Goal: Task Accomplishment & Management: Complete application form

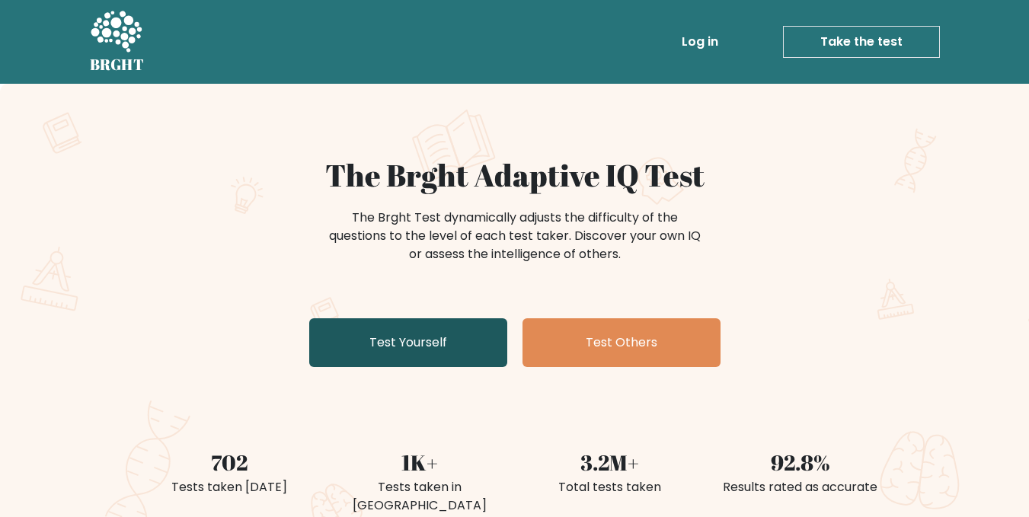
click at [464, 348] on link "Test Yourself" at bounding box center [408, 342] width 198 height 49
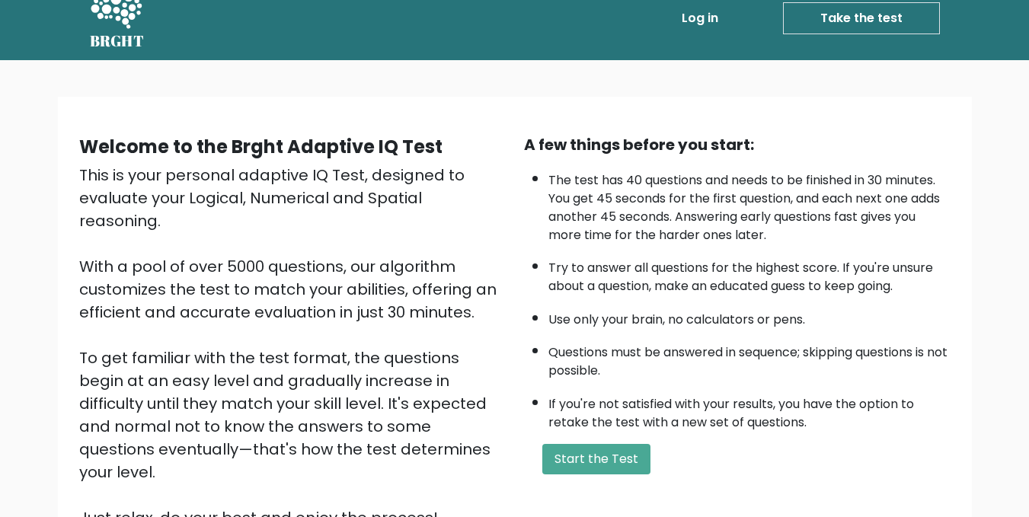
scroll to position [25, 0]
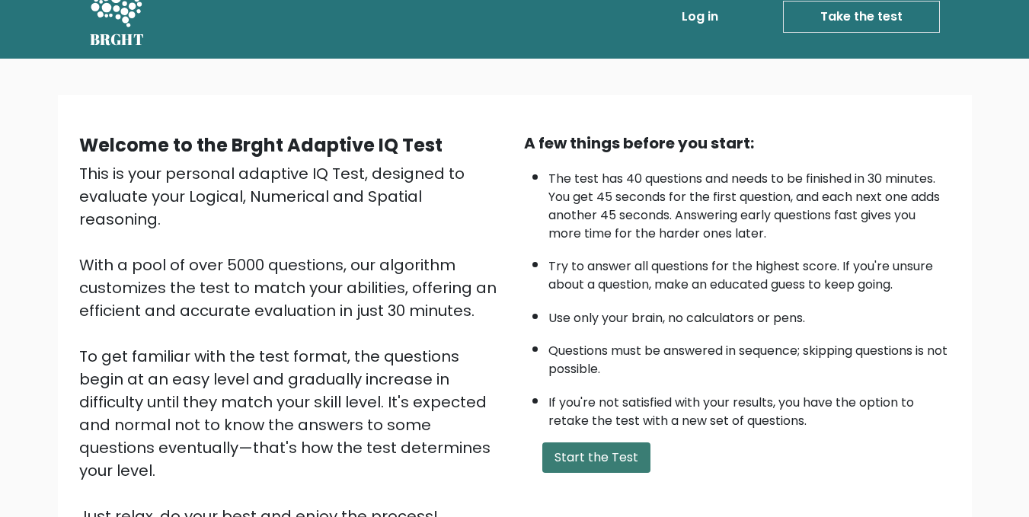
click at [590, 459] on button "Start the Test" at bounding box center [596, 457] width 108 height 30
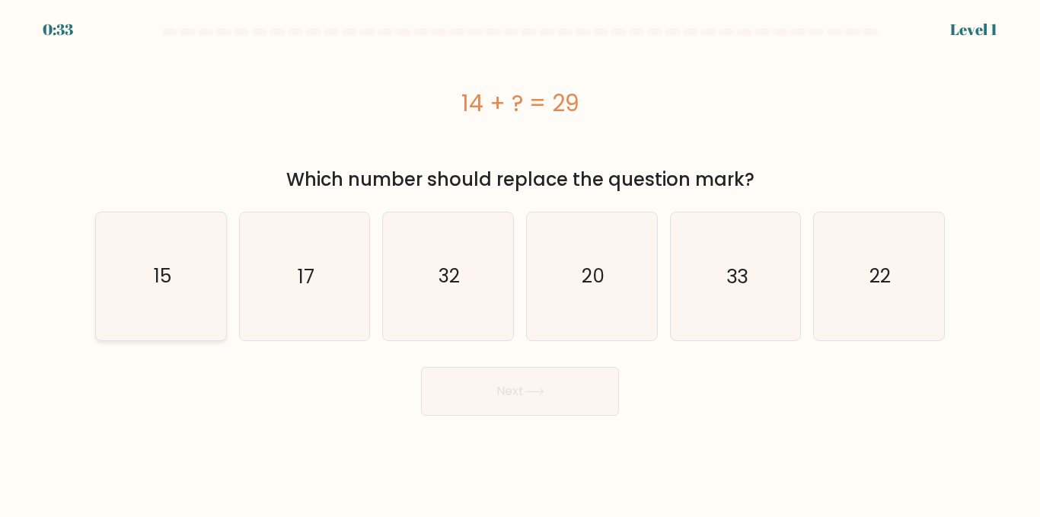
click at [175, 297] on icon "15" at bounding box center [160, 275] width 127 height 127
click at [520, 263] on input "a. 15" at bounding box center [520, 261] width 1 height 4
radio input "true"
click at [470, 375] on button "Next" at bounding box center [520, 391] width 198 height 49
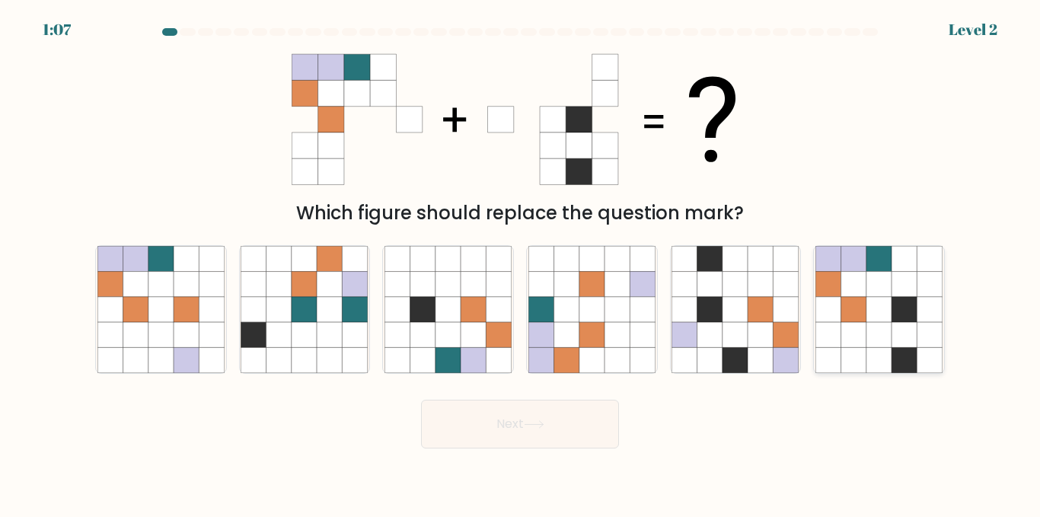
click at [833, 317] on icon at bounding box center [827, 309] width 25 height 25
click at [521, 263] on input "f." at bounding box center [520, 261] width 1 height 4
radio input "true"
click at [421, 400] on button "Next" at bounding box center [520, 424] width 198 height 49
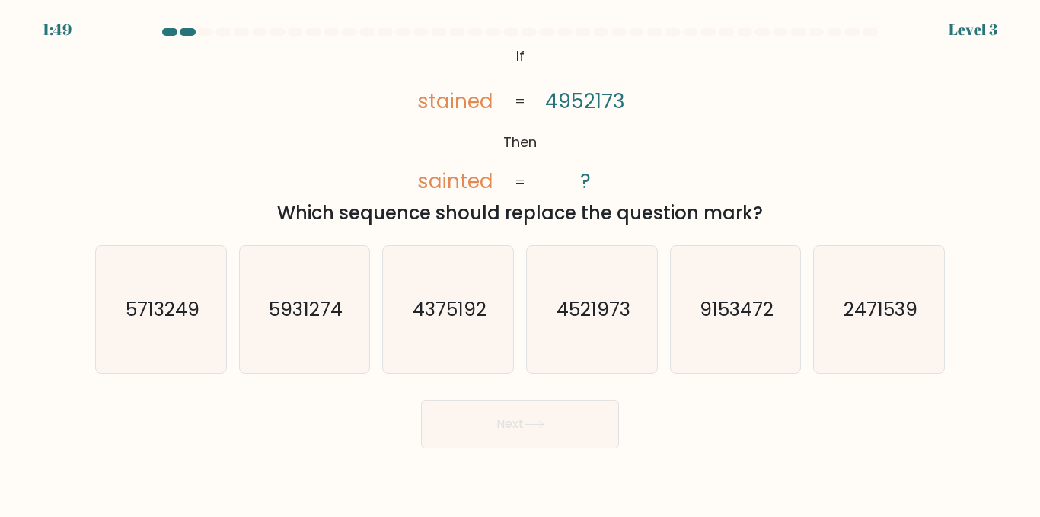
click at [539, 422] on icon at bounding box center [534, 424] width 21 height 8
click at [571, 182] on icon "@import url('https://fonts.googleapis.com/css?family=Abril+Fatface:400,100,100i…" at bounding box center [520, 119] width 252 height 155
click at [700, 327] on icon "9153472" at bounding box center [734, 309] width 127 height 127
click at [521, 263] on input "e. 9153472" at bounding box center [520, 261] width 1 height 4
radio input "true"
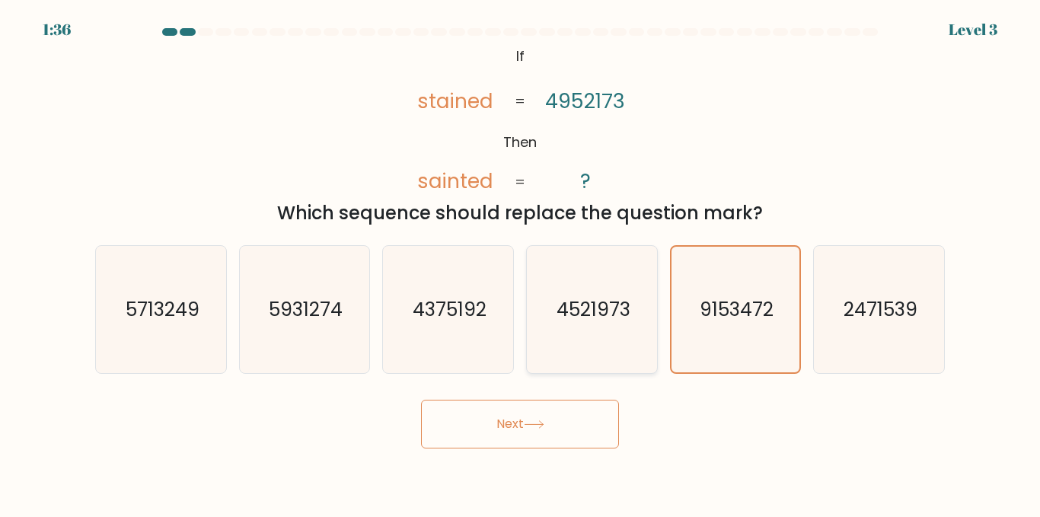
click at [421, 400] on button "Next" at bounding box center [520, 424] width 198 height 49
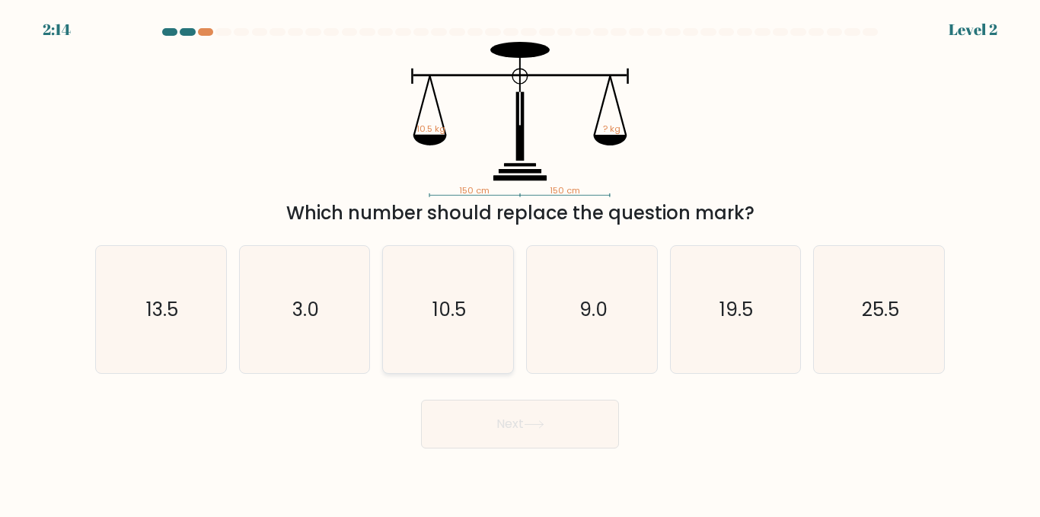
click at [485, 301] on icon "10.5" at bounding box center [447, 309] width 127 height 127
click at [520, 263] on input "c. 10.5" at bounding box center [520, 261] width 1 height 4
radio input "true"
click at [421, 400] on button "Next" at bounding box center [520, 424] width 198 height 49
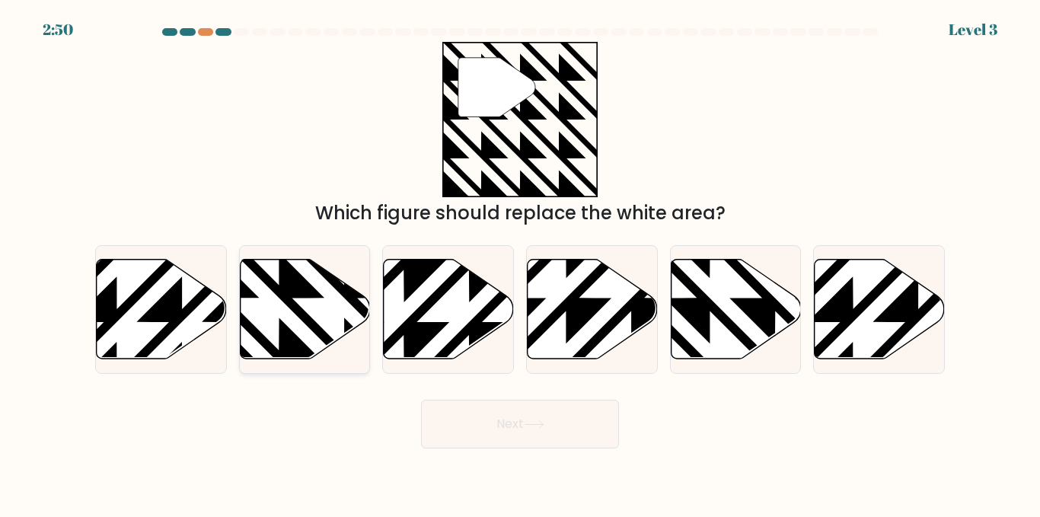
click at [317, 305] on icon at bounding box center [305, 310] width 130 height 100
click at [520, 263] on input "b." at bounding box center [520, 261] width 1 height 4
radio input "true"
click at [421, 400] on button "Next" at bounding box center [520, 424] width 198 height 49
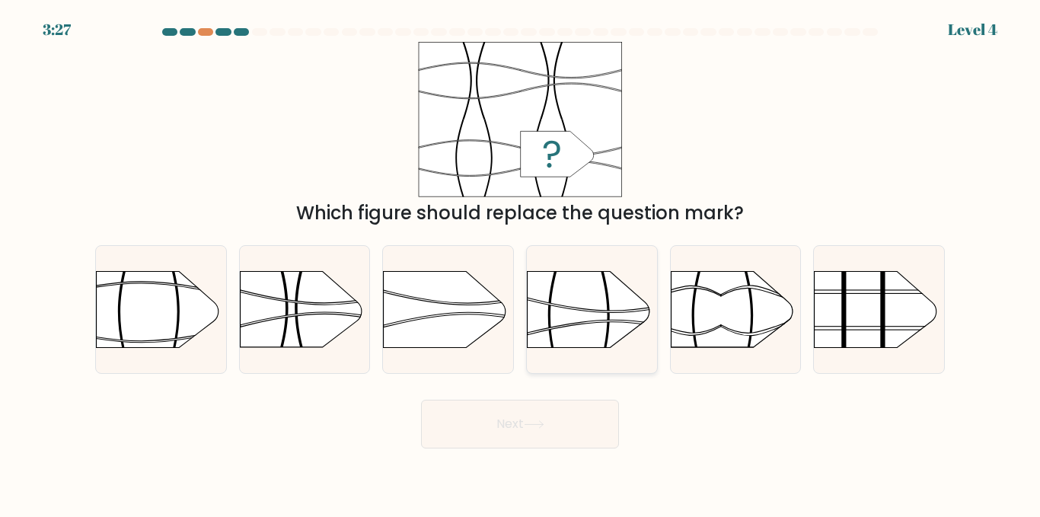
click at [591, 288] on rect at bounding box center [527, 251] width 338 height 257
click at [521, 263] on input "d." at bounding box center [520, 261] width 1 height 4
radio input "true"
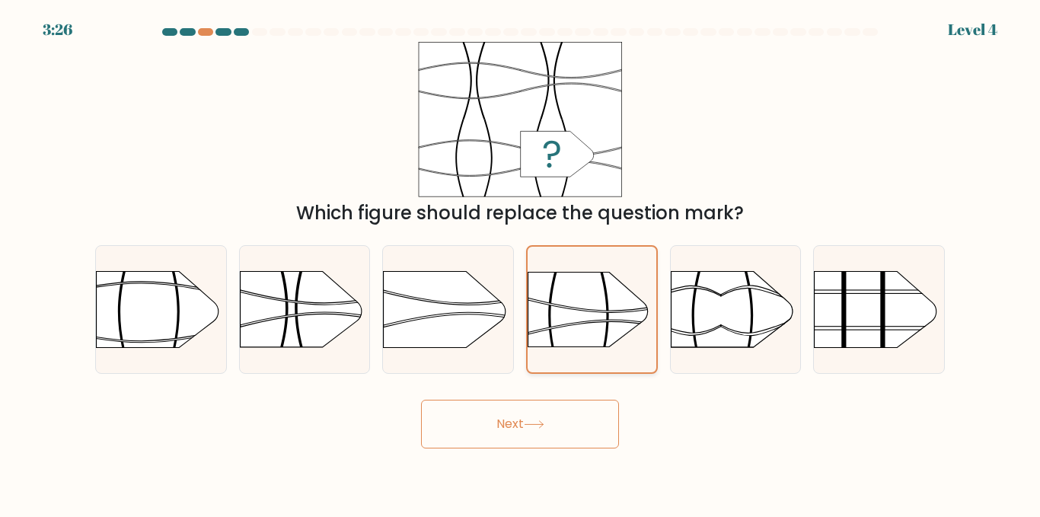
click at [421, 400] on button "Next" at bounding box center [520, 424] width 198 height 49
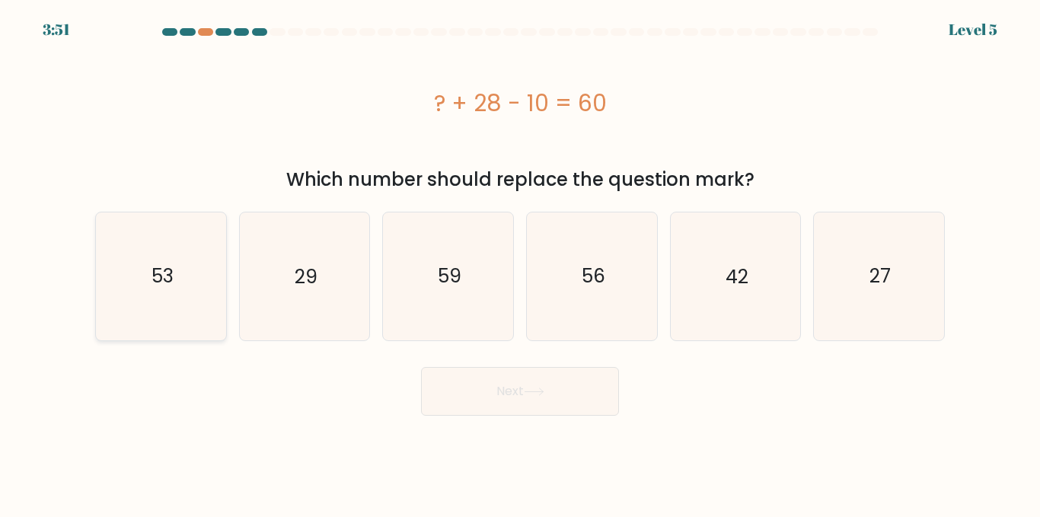
click at [192, 282] on icon "53" at bounding box center [160, 275] width 127 height 127
click at [520, 263] on input "a. 53" at bounding box center [520, 261] width 1 height 4
radio input "true"
click at [421, 367] on button "Next" at bounding box center [520, 391] width 198 height 49
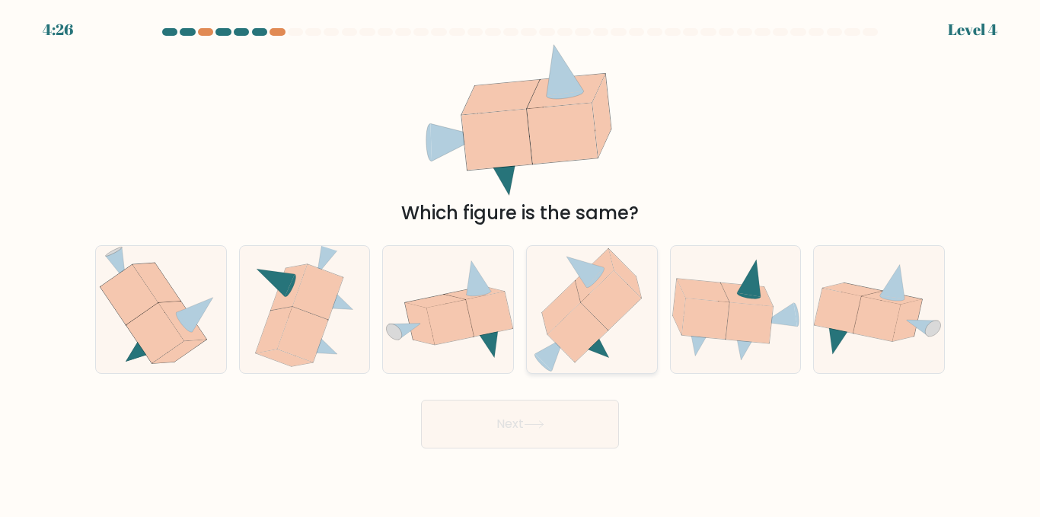
click at [579, 317] on icon at bounding box center [578, 332] width 60 height 59
click at [521, 263] on input "d." at bounding box center [520, 261] width 1 height 4
radio input "true"
click at [421, 400] on button "Next" at bounding box center [520, 424] width 198 height 49
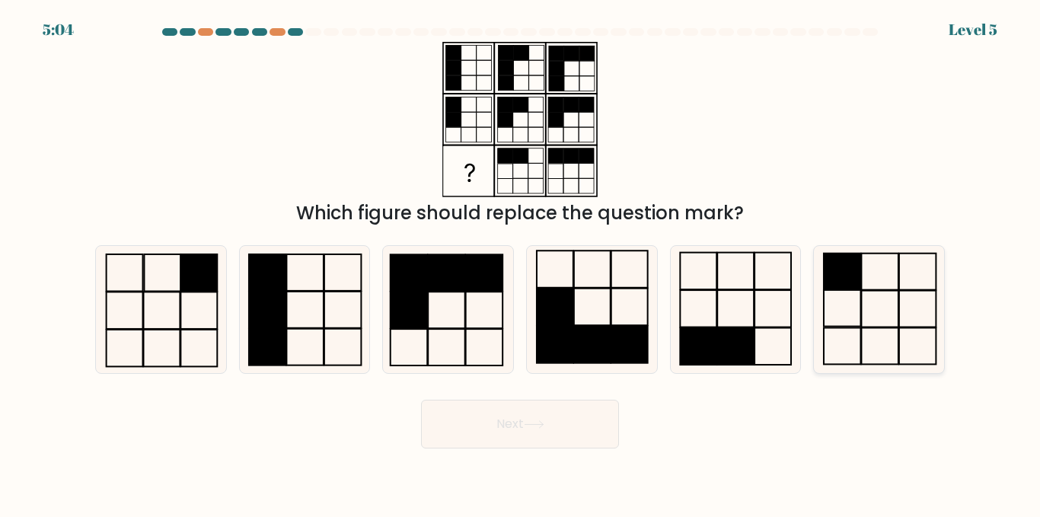
click at [866, 297] on icon at bounding box center [878, 309] width 127 height 127
click at [521, 263] on input "f." at bounding box center [520, 261] width 1 height 4
radio input "true"
click at [421, 400] on button "Next" at bounding box center [520, 424] width 198 height 49
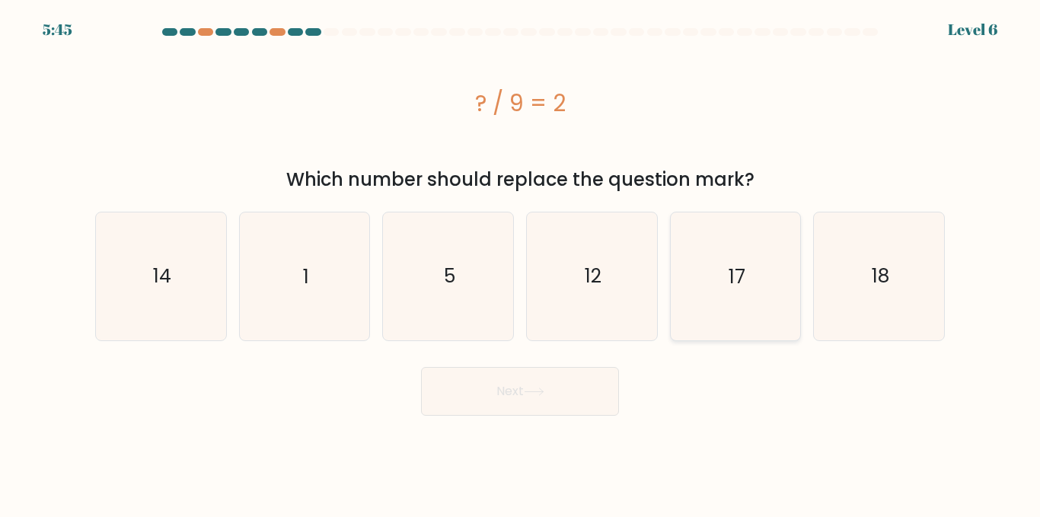
click at [421, 367] on button "Next" at bounding box center [520, 391] width 198 height 49
click at [580, 214] on icon "12" at bounding box center [591, 275] width 127 height 127
click at [521, 259] on input "d. 12" at bounding box center [520, 261] width 1 height 4
radio input "true"
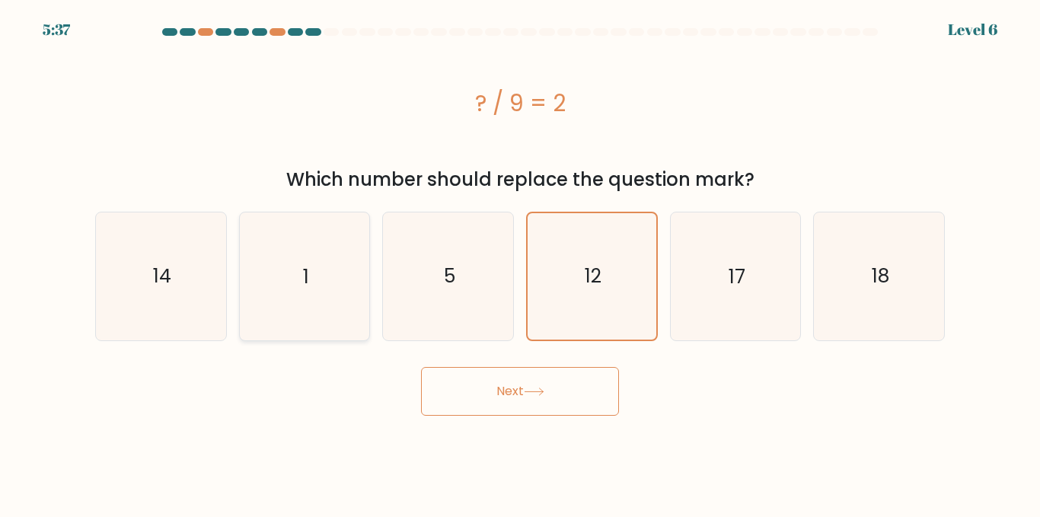
click at [421, 367] on button "Next" at bounding box center [520, 391] width 198 height 49
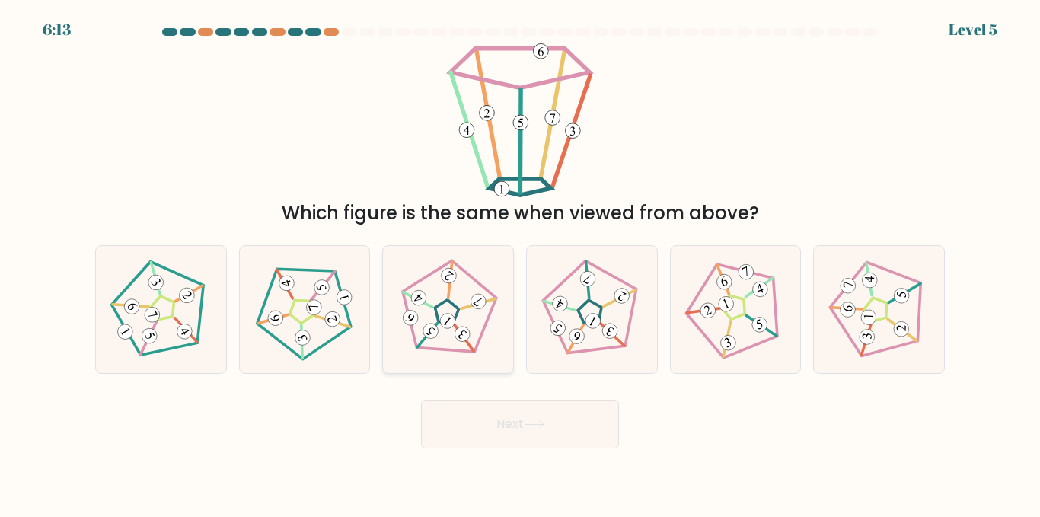
click at [469, 314] on icon at bounding box center [448, 310] width 102 height 102
click at [520, 263] on input "c." at bounding box center [520, 261] width 1 height 4
radio input "true"
click at [421, 400] on button "Next" at bounding box center [520, 424] width 198 height 49
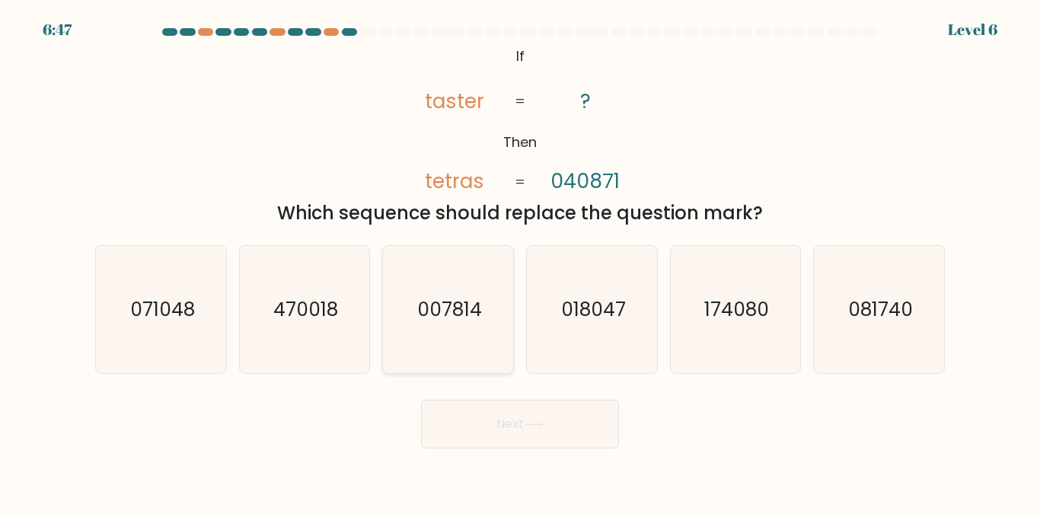
click at [452, 329] on icon "007814" at bounding box center [447, 309] width 127 height 127
click at [520, 263] on input "c. 007814" at bounding box center [520, 261] width 1 height 4
radio input "true"
click at [421, 400] on button "Next" at bounding box center [520, 424] width 198 height 49
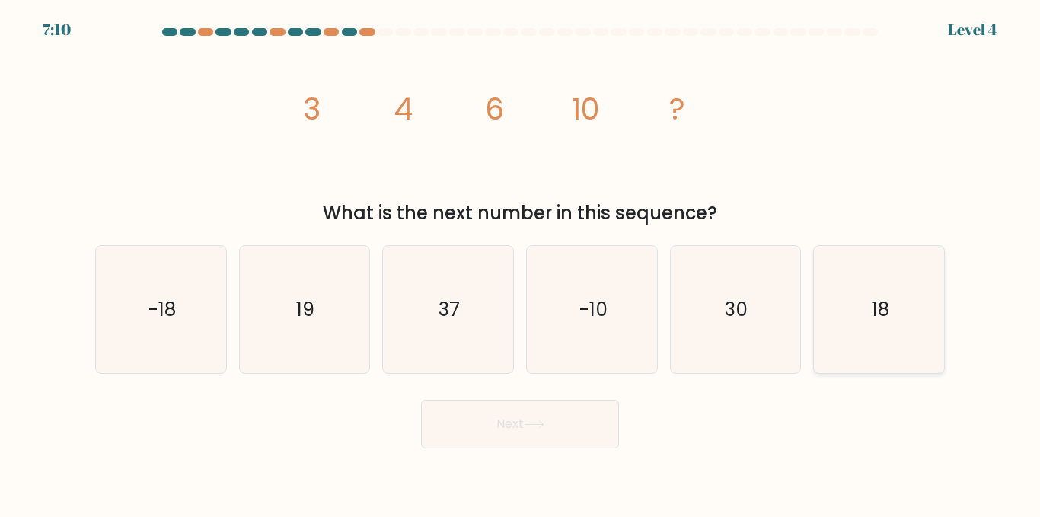
click at [857, 328] on icon "18" at bounding box center [878, 309] width 127 height 127
click at [521, 263] on input "f. 18" at bounding box center [520, 261] width 1 height 4
radio input "true"
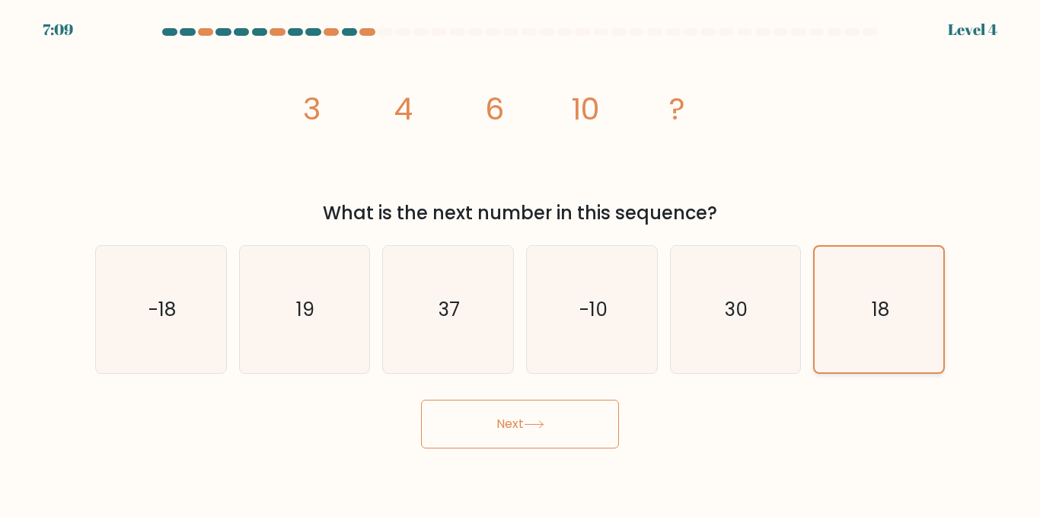
click at [421, 400] on button "Next" at bounding box center [520, 424] width 198 height 49
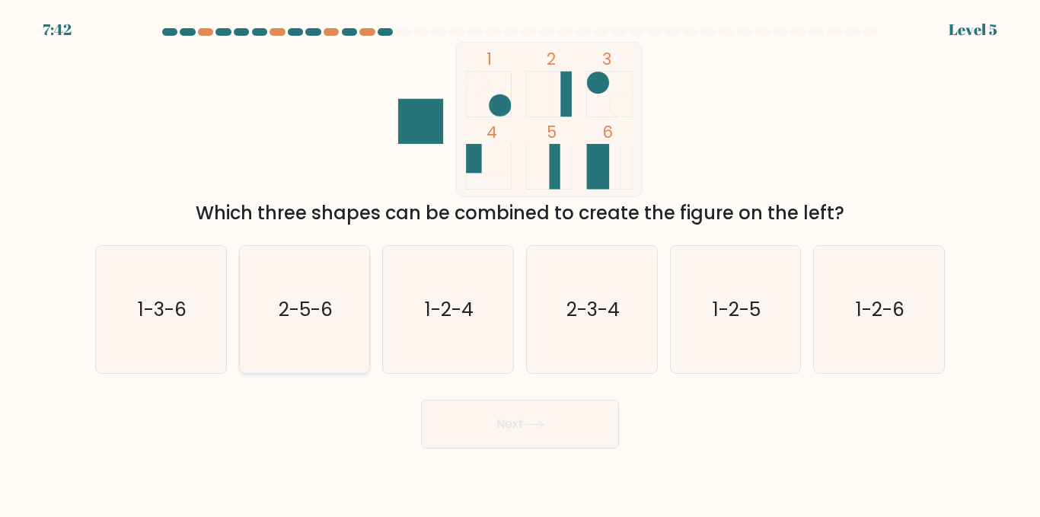
click at [244, 298] on icon "2-5-6" at bounding box center [304, 309] width 127 height 127
click at [520, 263] on input "b. 2-5-6" at bounding box center [520, 261] width 1 height 4
radio input "true"
click at [421, 400] on button "Next" at bounding box center [520, 424] width 198 height 49
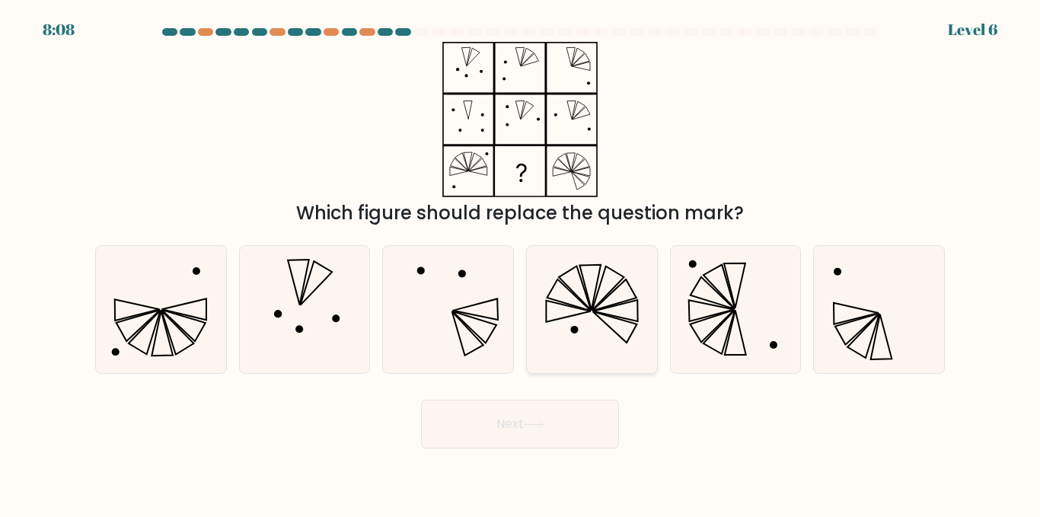
click at [599, 305] on icon at bounding box center [614, 294] width 44 height 31
click at [521, 263] on input "d." at bounding box center [520, 261] width 1 height 4
radio input "true"
click at [421, 400] on button "Next" at bounding box center [520, 424] width 198 height 49
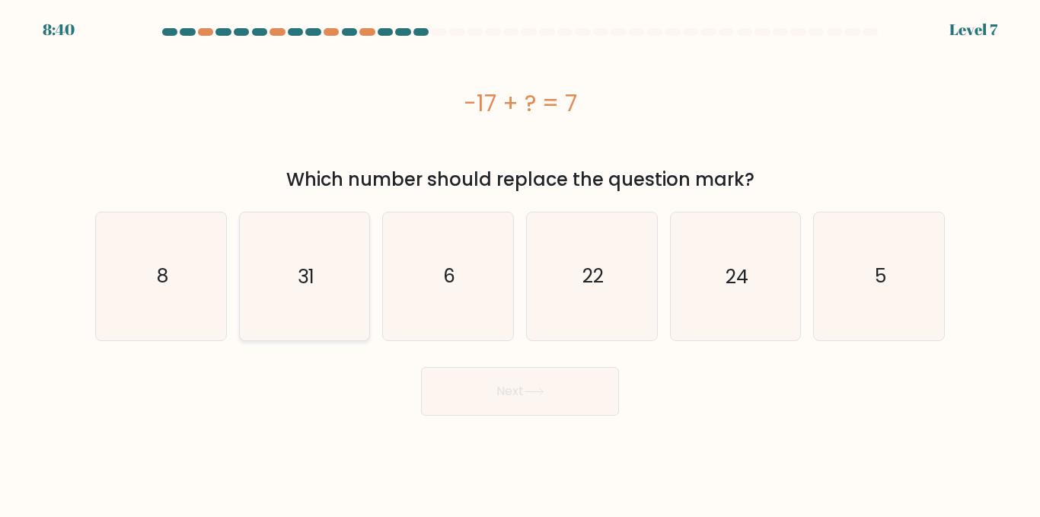
click at [302, 265] on text "31" at bounding box center [306, 276] width 17 height 27
click at [520, 263] on input "b. 31" at bounding box center [520, 261] width 1 height 4
radio input "true"
click at [499, 387] on button "Next" at bounding box center [520, 391] width 198 height 49
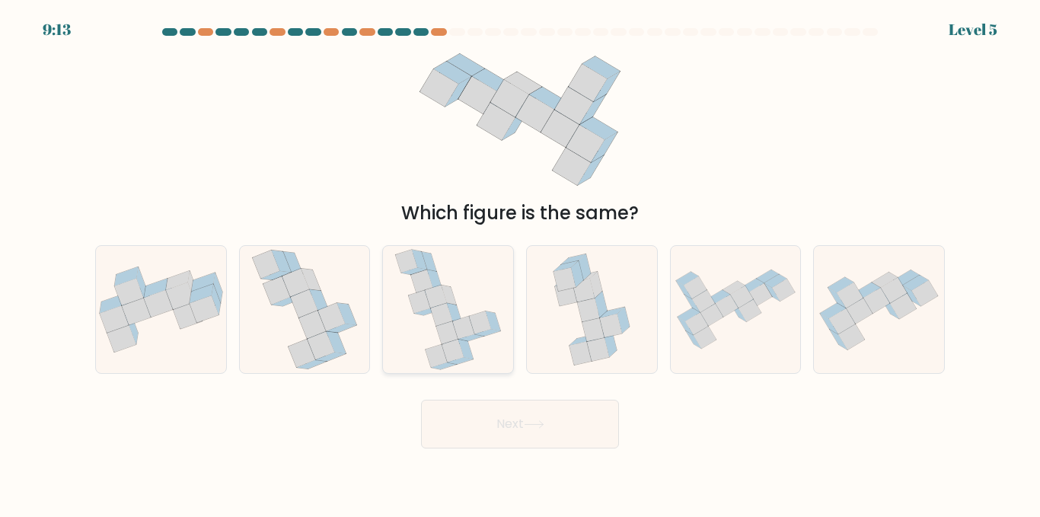
click at [499, 340] on icon at bounding box center [447, 309] width 107 height 127
click at [520, 263] on input "c." at bounding box center [520, 261] width 1 height 4
radio input "true"
click at [421, 400] on button "Next" at bounding box center [520, 424] width 198 height 49
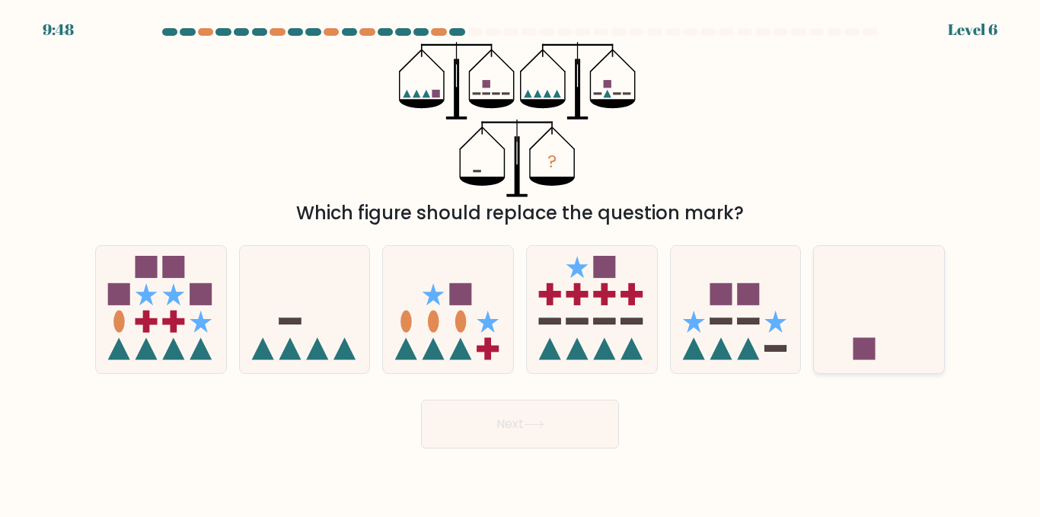
click at [883, 318] on icon at bounding box center [879, 309] width 130 height 107
click at [521, 263] on input "f." at bounding box center [520, 261] width 1 height 4
radio input "true"
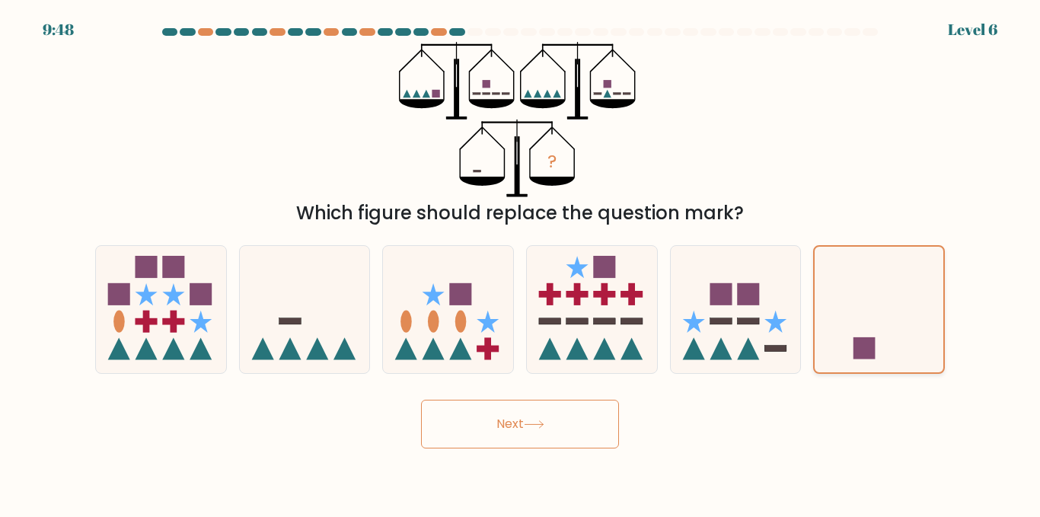
click at [421, 400] on button "Next" at bounding box center [520, 424] width 198 height 49
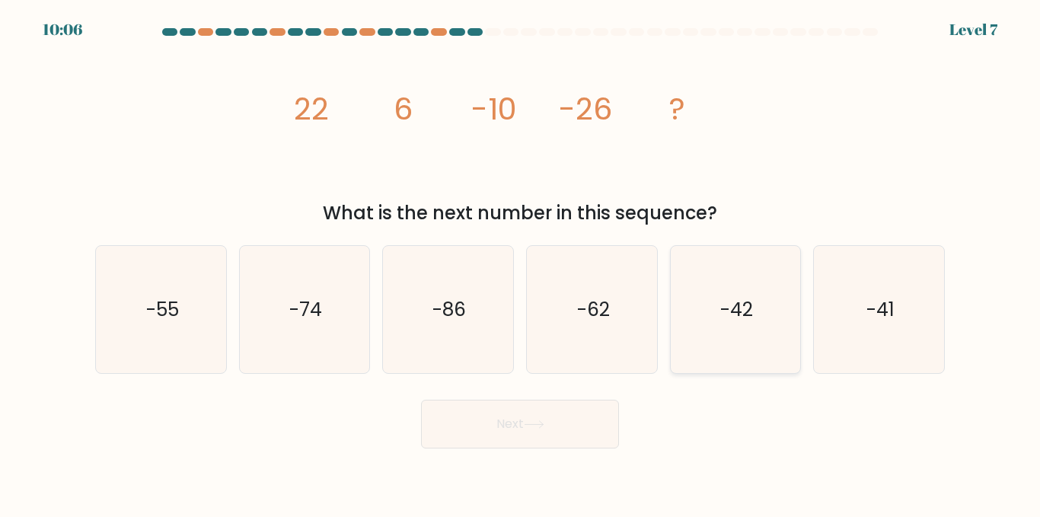
click at [729, 311] on text "-42" at bounding box center [736, 309] width 33 height 27
click at [521, 263] on input "e. -42" at bounding box center [520, 261] width 1 height 4
radio input "true"
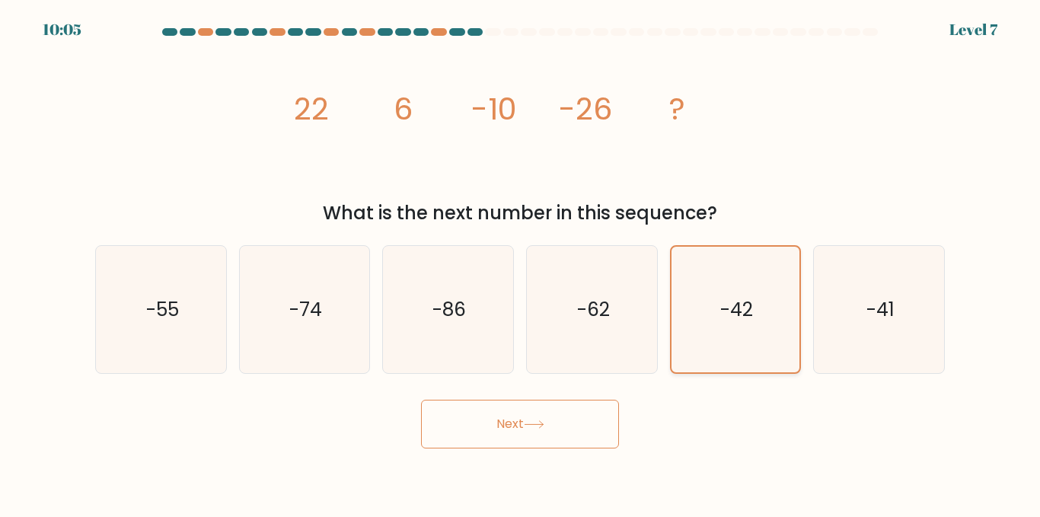
click at [421, 400] on button "Next" at bounding box center [520, 424] width 198 height 49
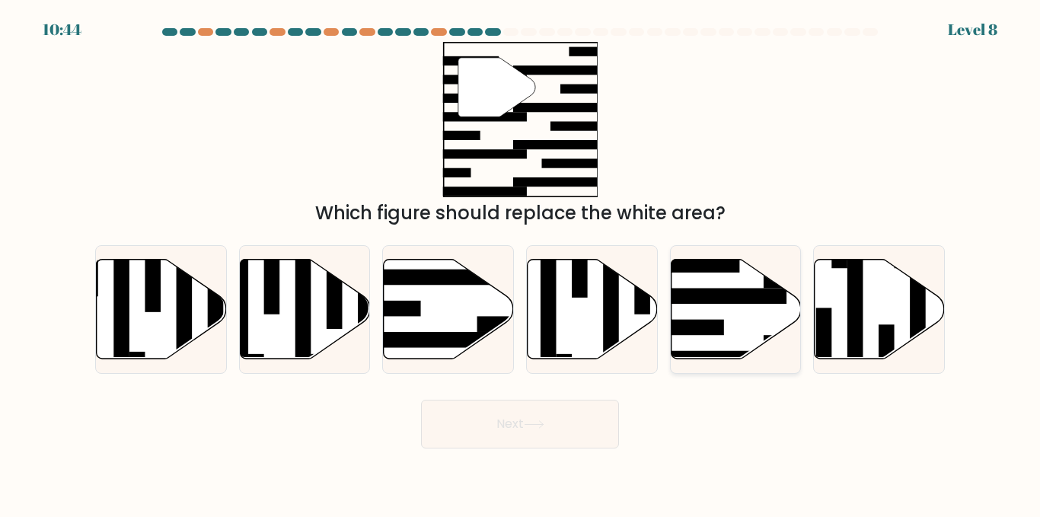
click at [742, 301] on rect at bounding box center [717, 296] width 142 height 16
click at [521, 263] on input "e." at bounding box center [520, 261] width 1 height 4
radio input "true"
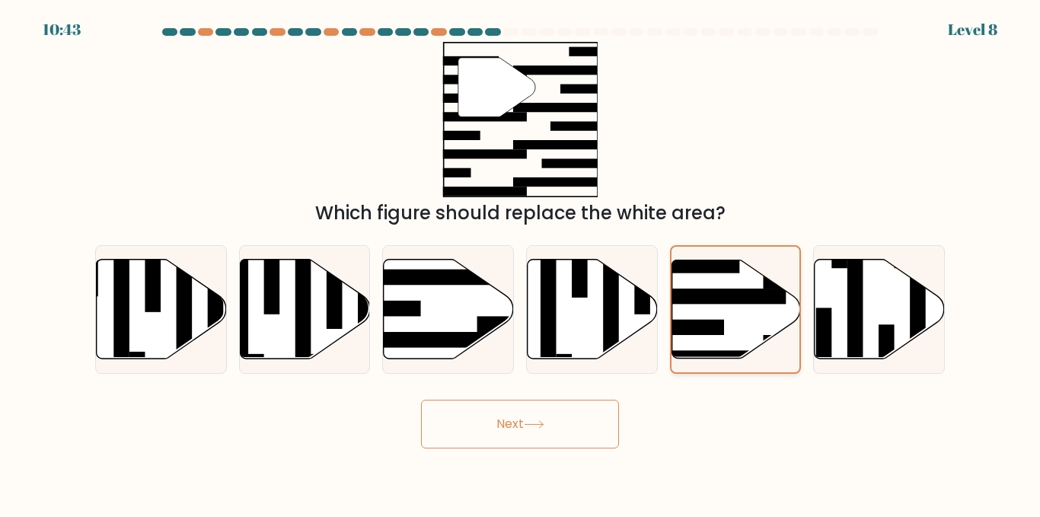
click at [421, 400] on button "Next" at bounding box center [520, 424] width 198 height 49
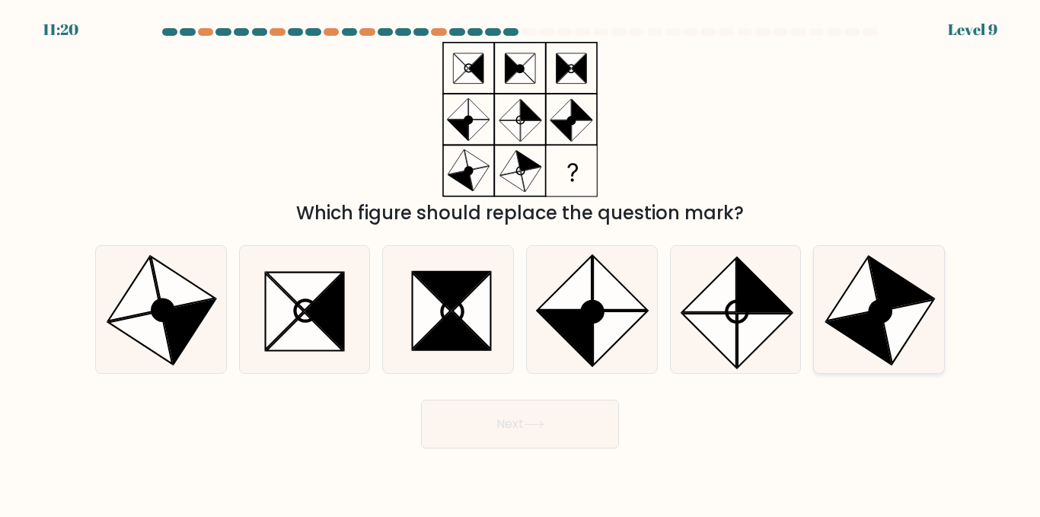
click at [853, 301] on icon at bounding box center [852, 289] width 53 height 64
click at [521, 263] on input "f." at bounding box center [520, 261] width 1 height 4
radio input "true"
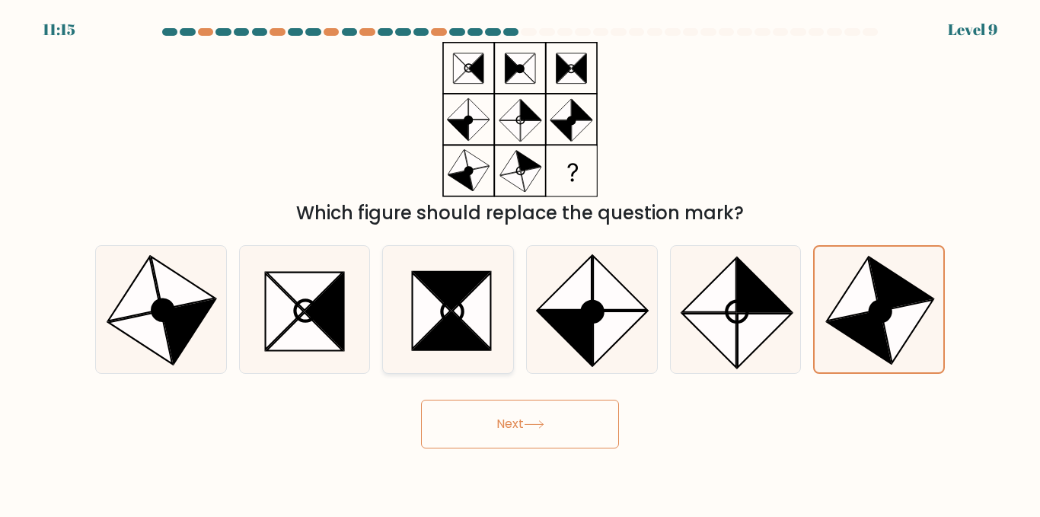
click at [464, 323] on icon at bounding box center [472, 311] width 38 height 76
click at [520, 263] on input "c." at bounding box center [520, 261] width 1 height 4
radio input "true"
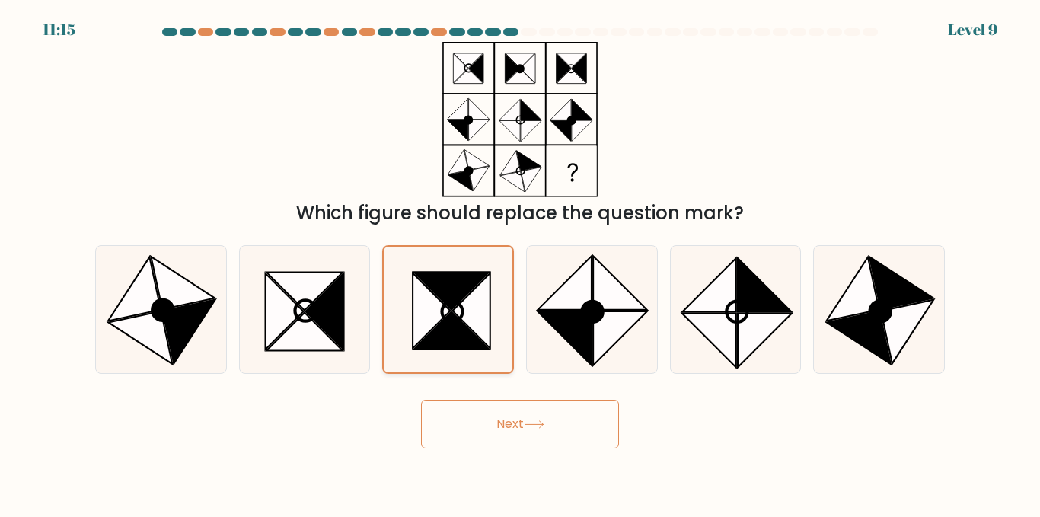
click at [421, 400] on button "Next" at bounding box center [520, 424] width 198 height 49
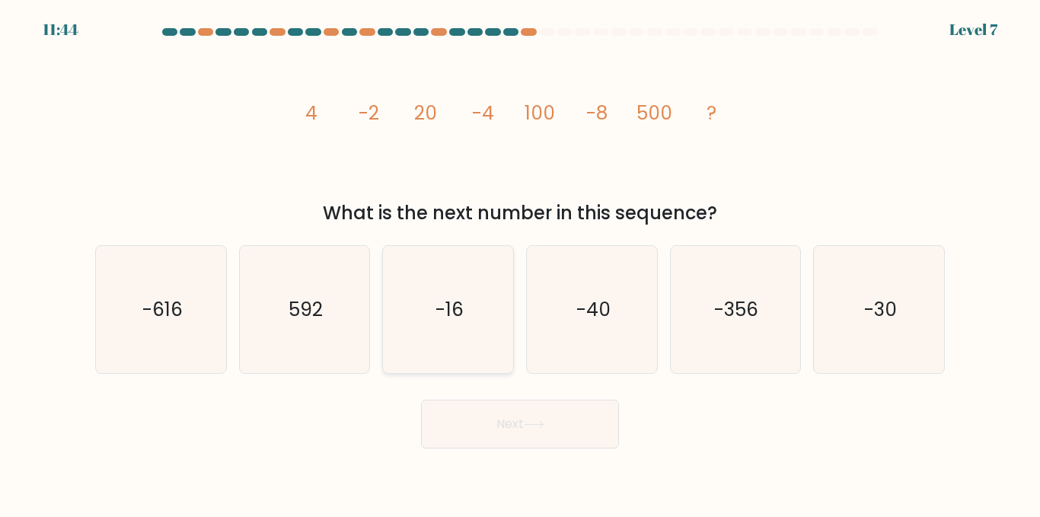
click at [461, 299] on text "-16" at bounding box center [449, 309] width 28 height 27
click at [520, 263] on input "c. -16" at bounding box center [520, 261] width 1 height 4
radio input "true"
click at [421, 400] on button "Next" at bounding box center [520, 424] width 198 height 49
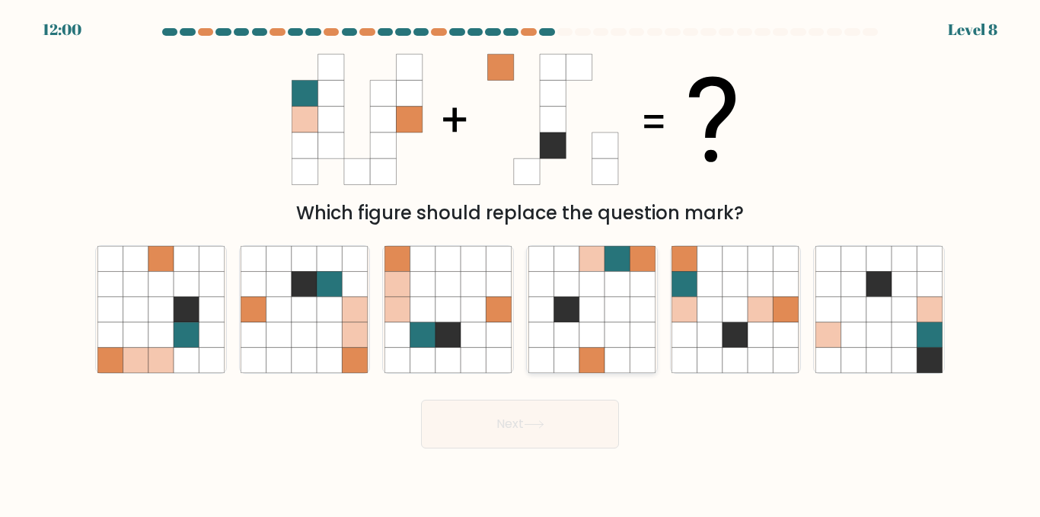
click at [544, 301] on icon at bounding box center [540, 309] width 25 height 25
click at [521, 263] on input "d." at bounding box center [520, 261] width 1 height 4
radio input "true"
click at [421, 400] on button "Next" at bounding box center [520, 424] width 198 height 49
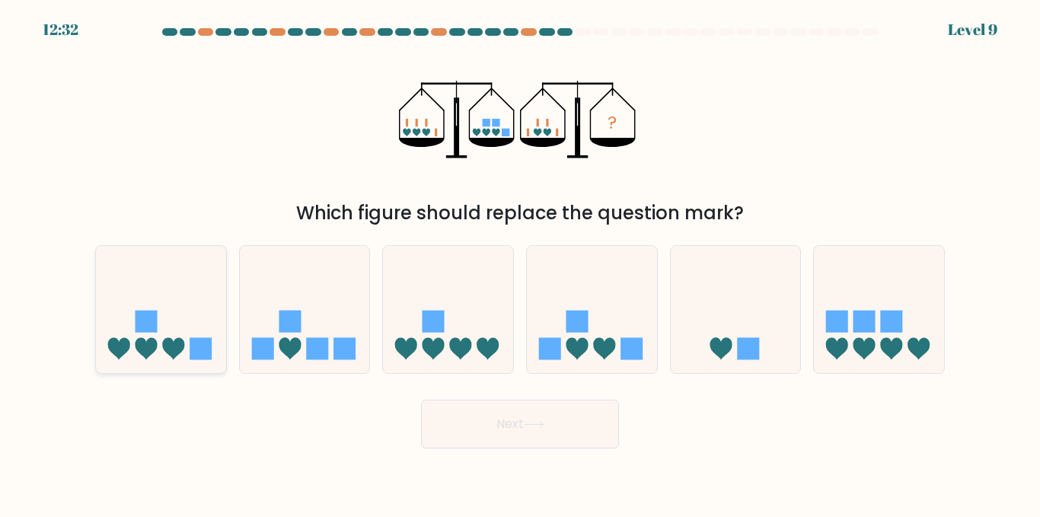
click at [181, 272] on icon at bounding box center [161, 309] width 130 height 107
click at [520, 263] on input "a." at bounding box center [520, 261] width 1 height 4
radio input "true"
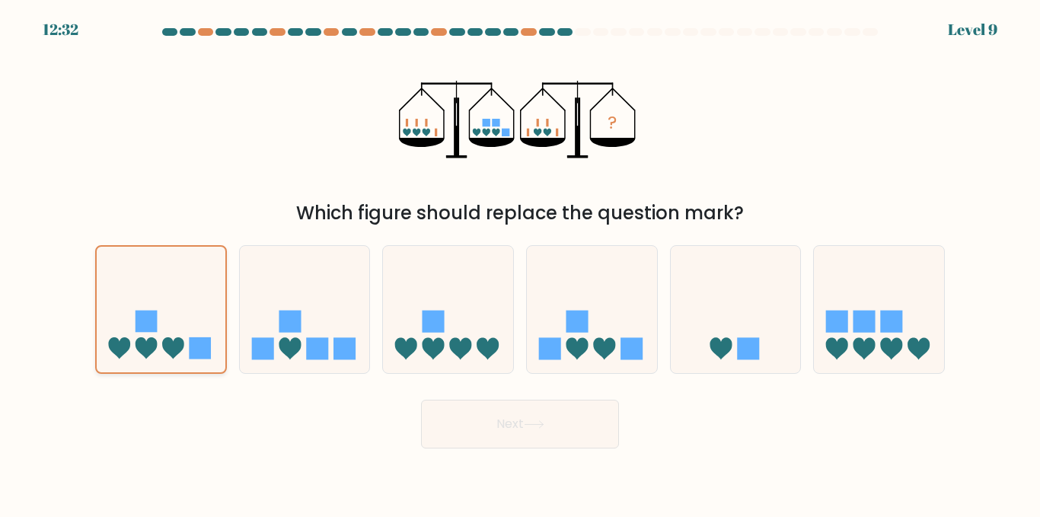
click at [421, 400] on button "Next" at bounding box center [520, 424] width 198 height 49
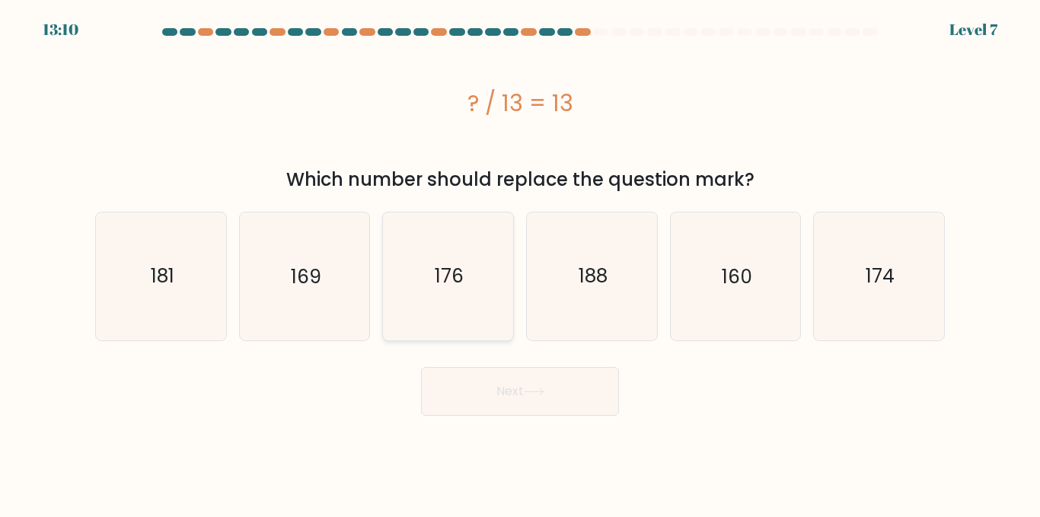
click at [465, 282] on icon "176" at bounding box center [447, 275] width 127 height 127
click at [520, 263] on input "c. 176" at bounding box center [520, 261] width 1 height 4
radio input "true"
click at [421, 367] on button "Next" at bounding box center [520, 391] width 198 height 49
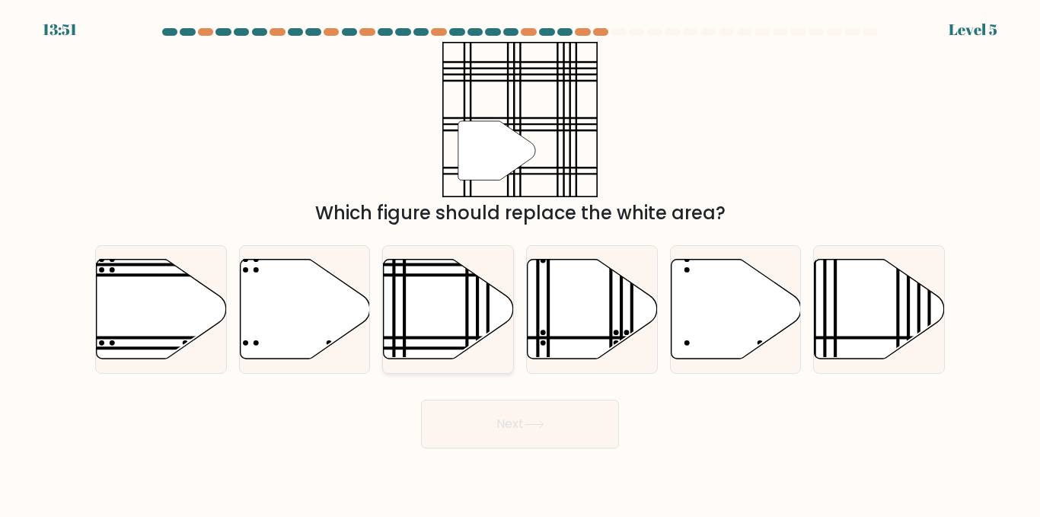
click at [476, 275] on line at bounding box center [489, 275] width 262 height 0
click at [520, 263] on input "c." at bounding box center [520, 261] width 1 height 4
radio input "true"
click at [421, 400] on button "Next" at bounding box center [520, 424] width 198 height 49
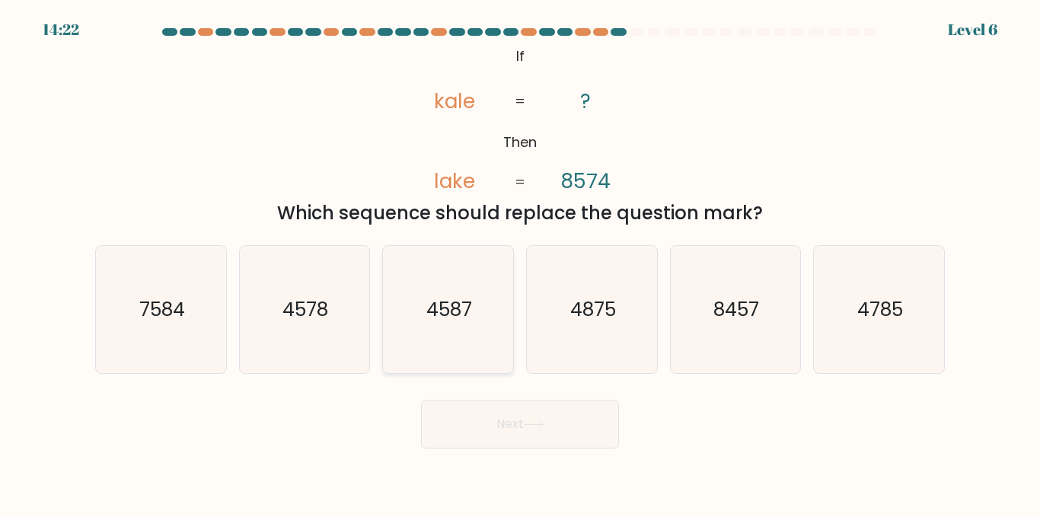
click at [471, 289] on icon "4587" at bounding box center [447, 309] width 127 height 127
click at [520, 263] on input "c. 4587" at bounding box center [520, 261] width 1 height 4
radio input "true"
click at [421, 400] on button "Next" at bounding box center [520, 424] width 198 height 49
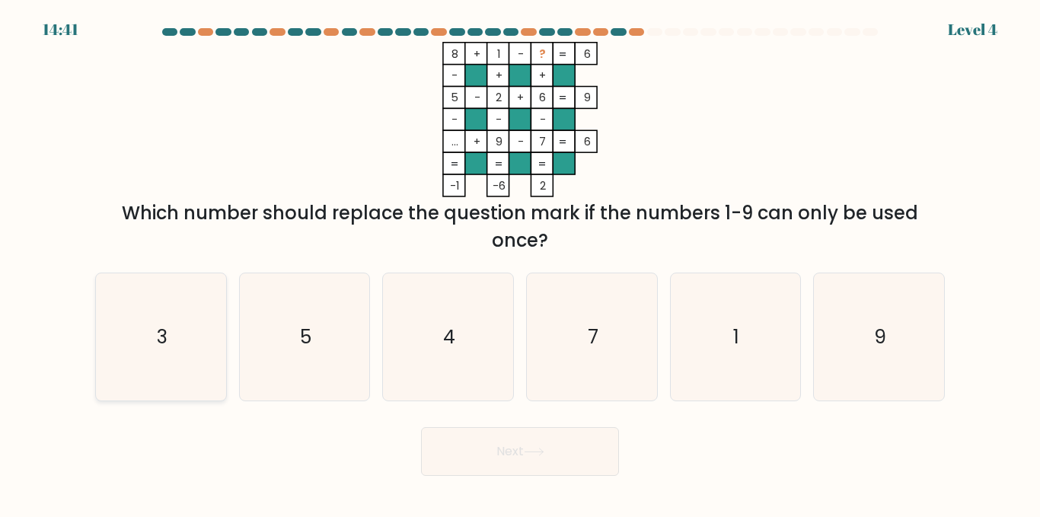
click at [192, 339] on icon "3" at bounding box center [160, 336] width 127 height 127
click at [520, 263] on input "a. 3" at bounding box center [520, 261] width 1 height 4
radio input "true"
click at [421, 427] on button "Next" at bounding box center [520, 451] width 198 height 49
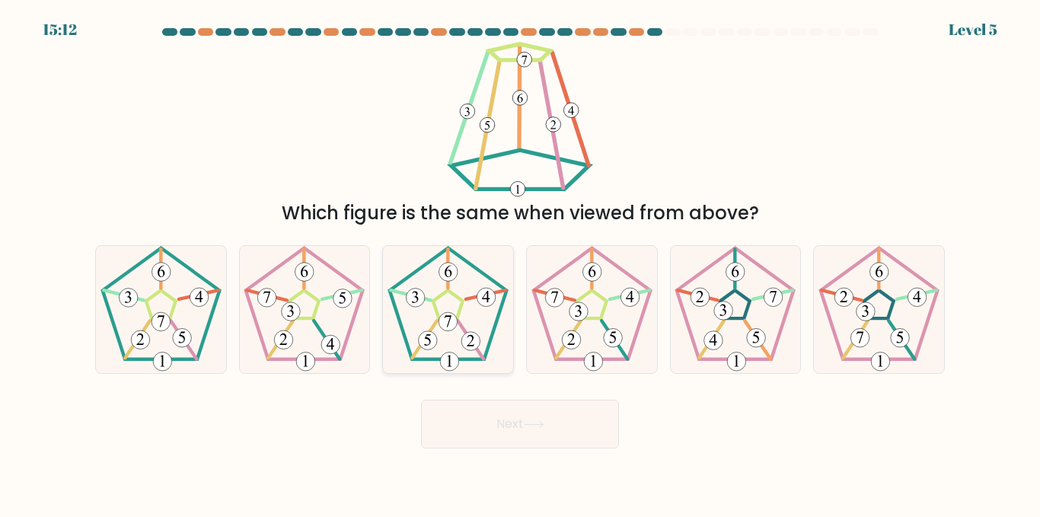
click at [432, 305] on icon at bounding box center [447, 309] width 127 height 127
click at [520, 263] on input "c." at bounding box center [520, 261] width 1 height 4
radio input "true"
click at [421, 400] on button "Next" at bounding box center [520, 424] width 198 height 49
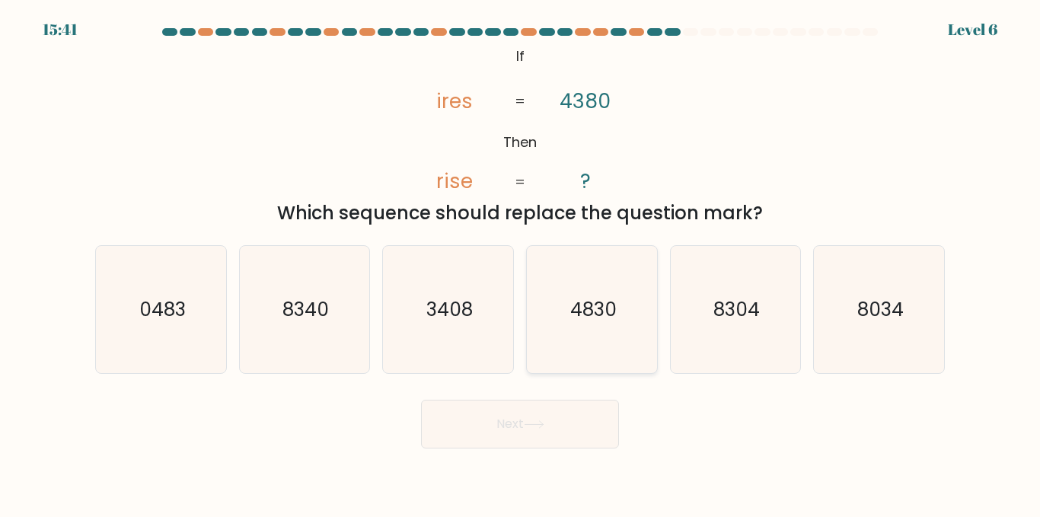
click at [621, 308] on icon "4830" at bounding box center [591, 309] width 127 height 127
click at [521, 263] on input "d. 4830" at bounding box center [520, 261] width 1 height 4
radio input "true"
click at [716, 314] on text "8304" at bounding box center [736, 309] width 46 height 27
click at [521, 263] on input "e. 8304" at bounding box center [520, 261] width 1 height 4
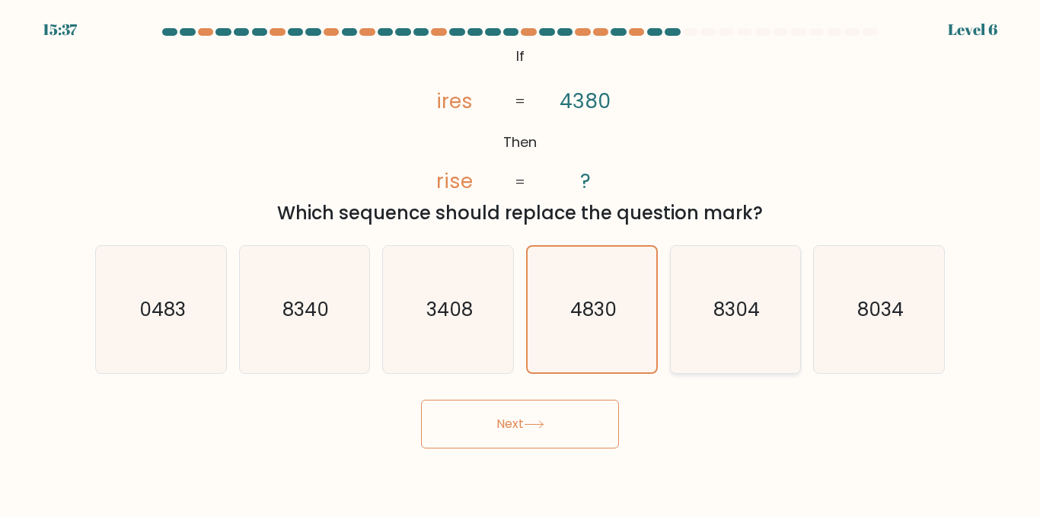
radio input "true"
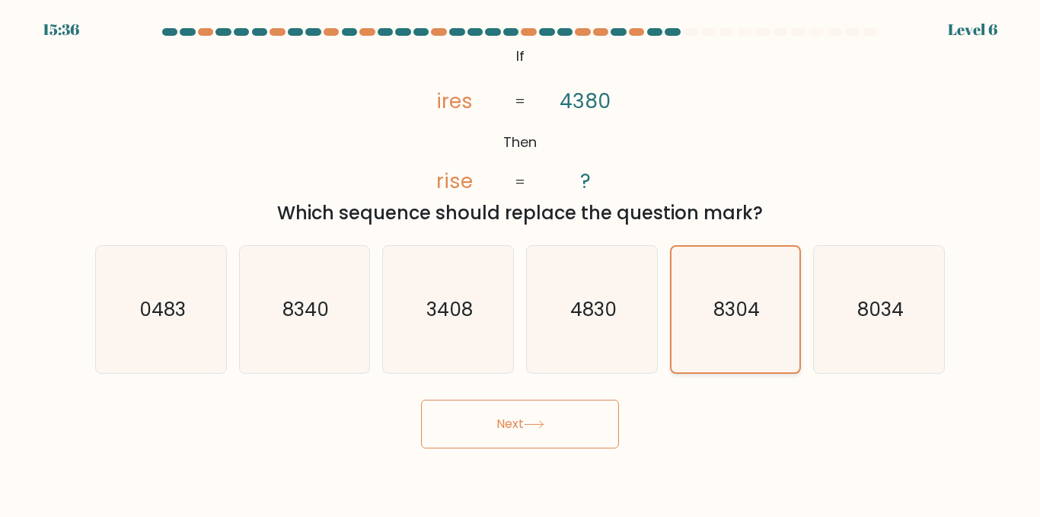
click at [421, 400] on button "Next" at bounding box center [520, 424] width 198 height 49
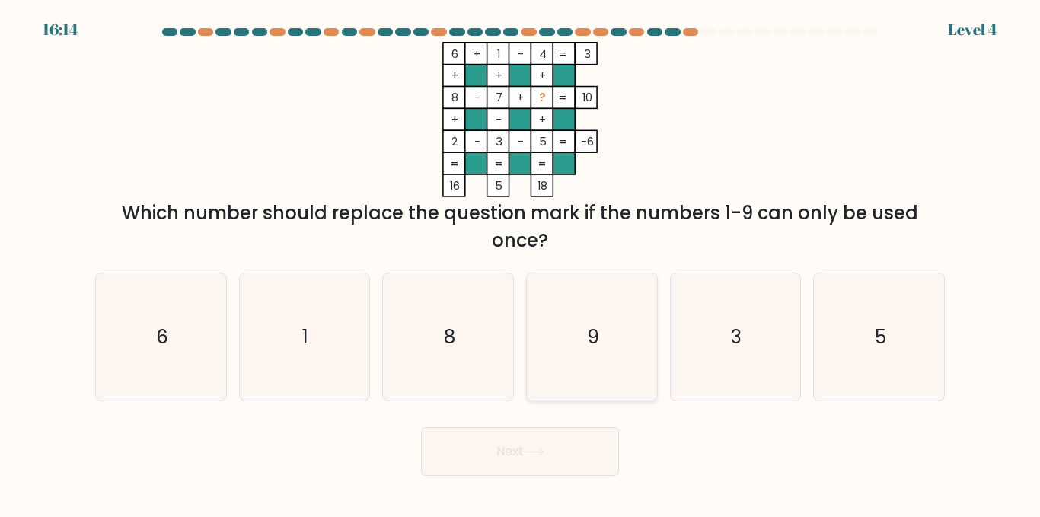
click at [588, 308] on icon "9" at bounding box center [591, 336] width 127 height 127
click at [521, 263] on input "d. 9" at bounding box center [520, 261] width 1 height 4
radio input "true"
click at [421, 427] on button "Next" at bounding box center [520, 451] width 198 height 49
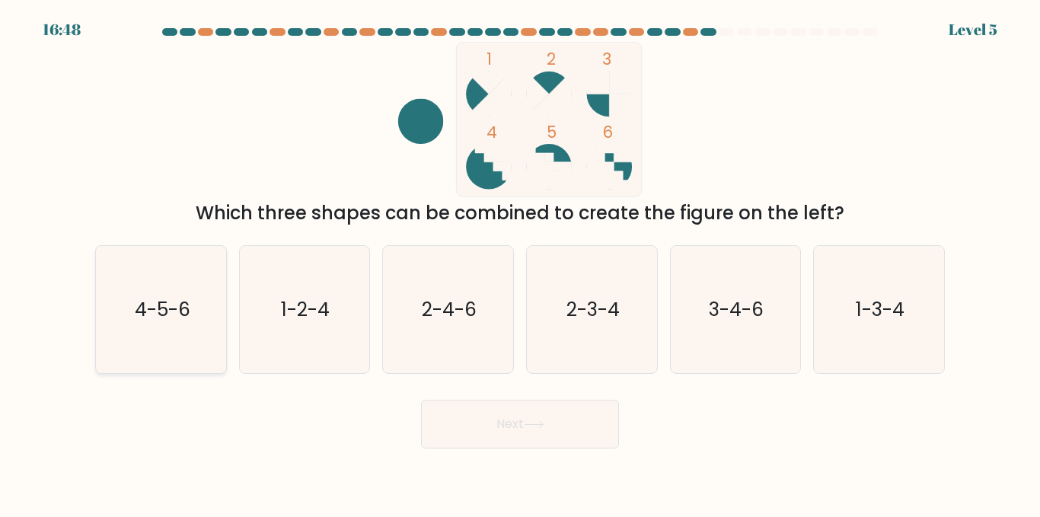
click at [157, 308] on text "4-5-6" at bounding box center [162, 309] width 56 height 27
click at [520, 263] on input "a. 4-5-6" at bounding box center [520, 261] width 1 height 4
radio input "true"
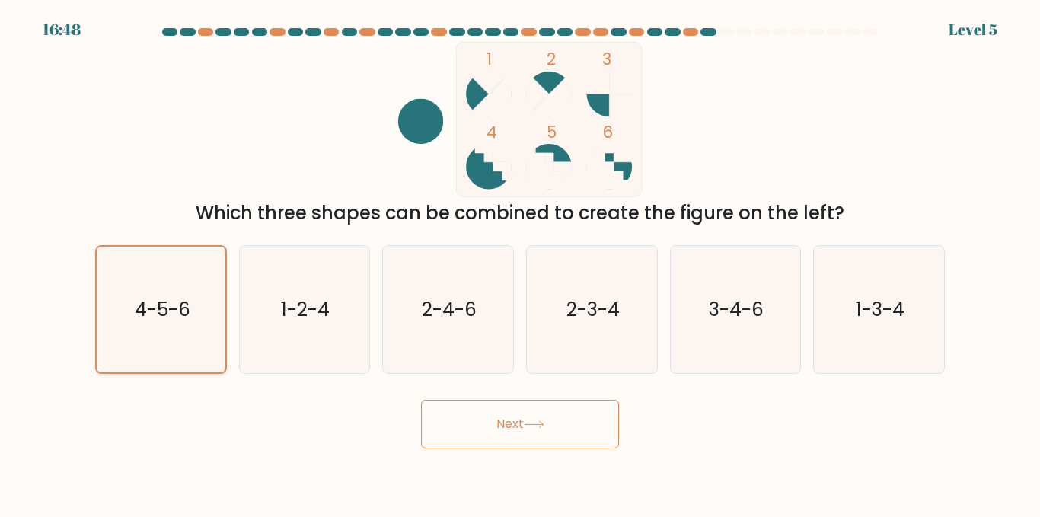
click at [421, 400] on button "Next" at bounding box center [520, 424] width 198 height 49
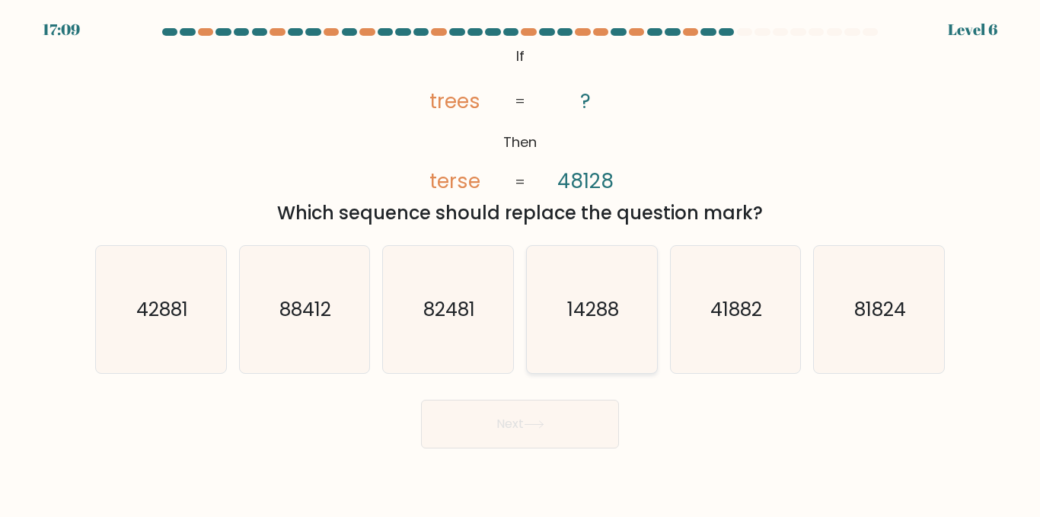
click at [601, 288] on icon "14288" at bounding box center [591, 309] width 127 height 127
click at [521, 263] on input "d. 14288" at bounding box center [520, 261] width 1 height 4
radio input "true"
click at [421, 400] on button "Next" at bounding box center [520, 424] width 198 height 49
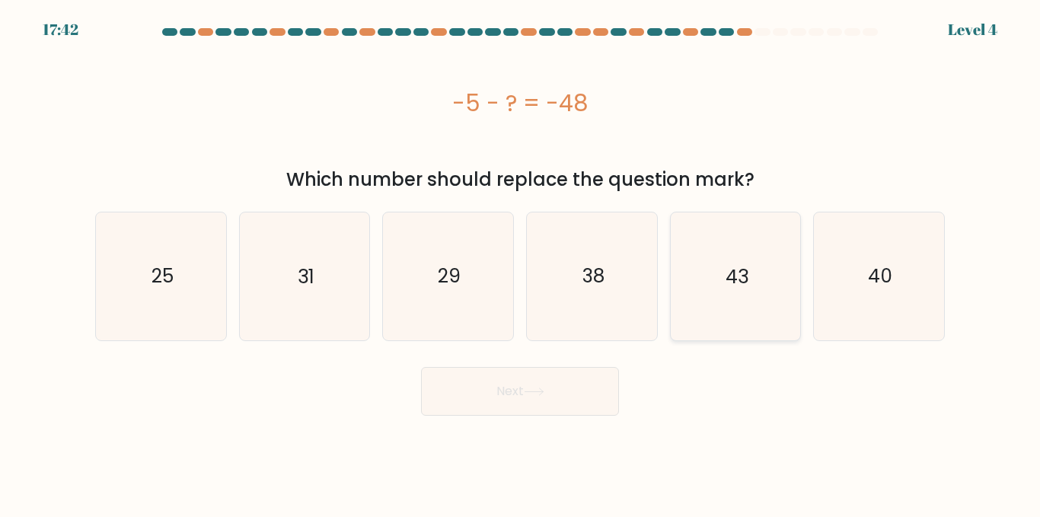
click at [764, 230] on icon "43" at bounding box center [734, 275] width 127 height 127
click at [521, 259] on input "e. 43" at bounding box center [520, 261] width 1 height 4
radio input "true"
click at [421, 367] on button "Next" at bounding box center [520, 391] width 198 height 49
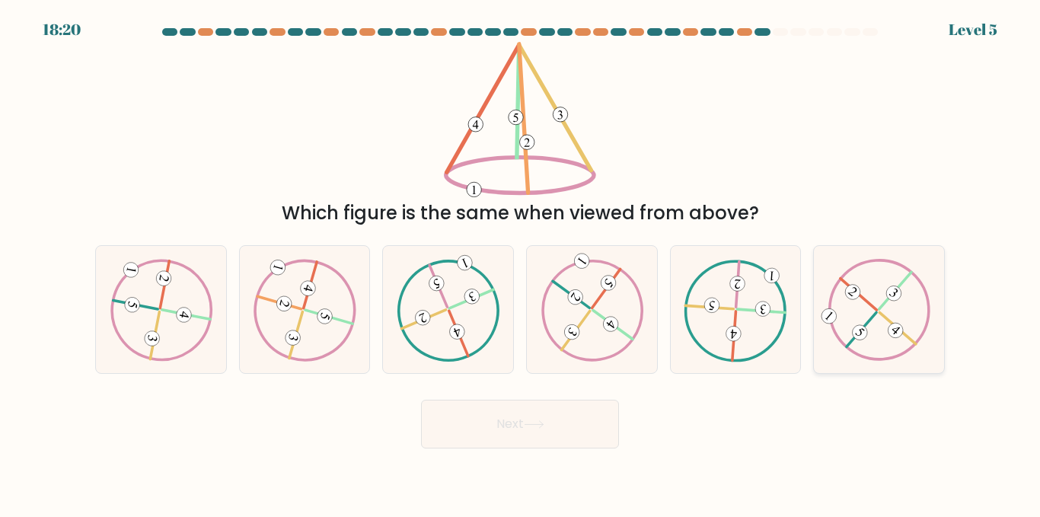
click at [827, 295] on div at bounding box center [879, 309] width 132 height 129
click at [521, 263] on input "f." at bounding box center [520, 261] width 1 height 4
radio input "true"
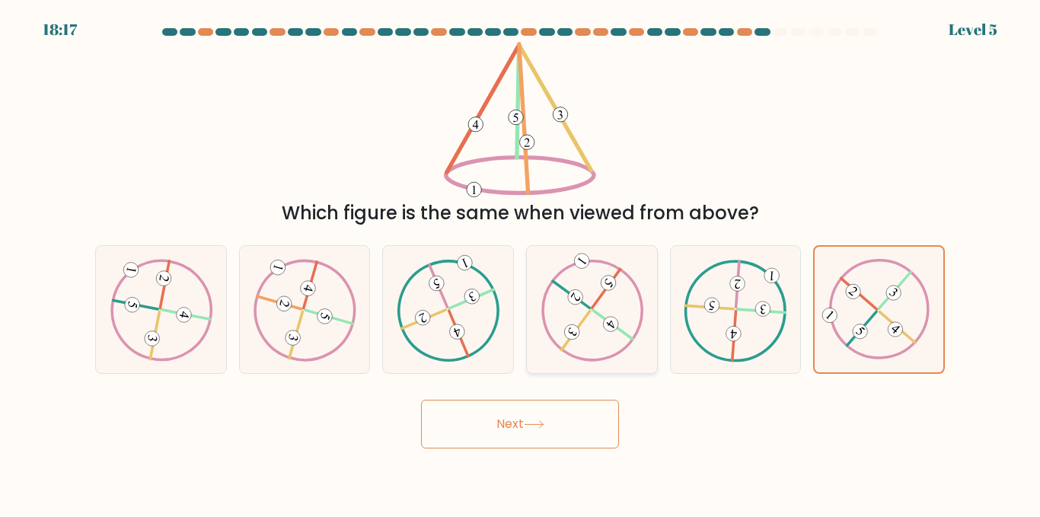
click at [617, 313] on icon at bounding box center [592, 310] width 103 height 102
click at [521, 263] on input "d." at bounding box center [520, 261] width 1 height 4
radio input "true"
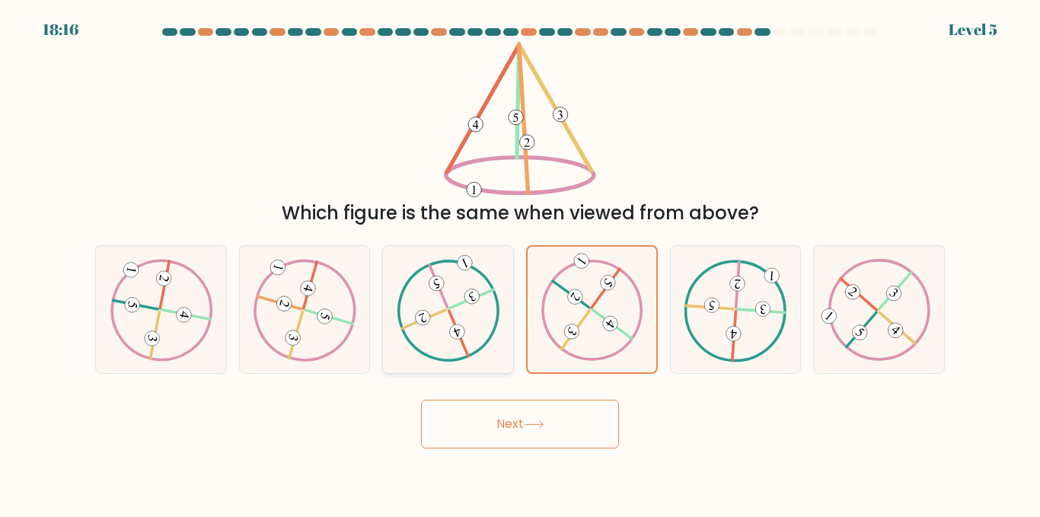
click at [491, 309] on icon at bounding box center [448, 310] width 103 height 102
click at [520, 263] on input "c." at bounding box center [520, 261] width 1 height 4
radio input "true"
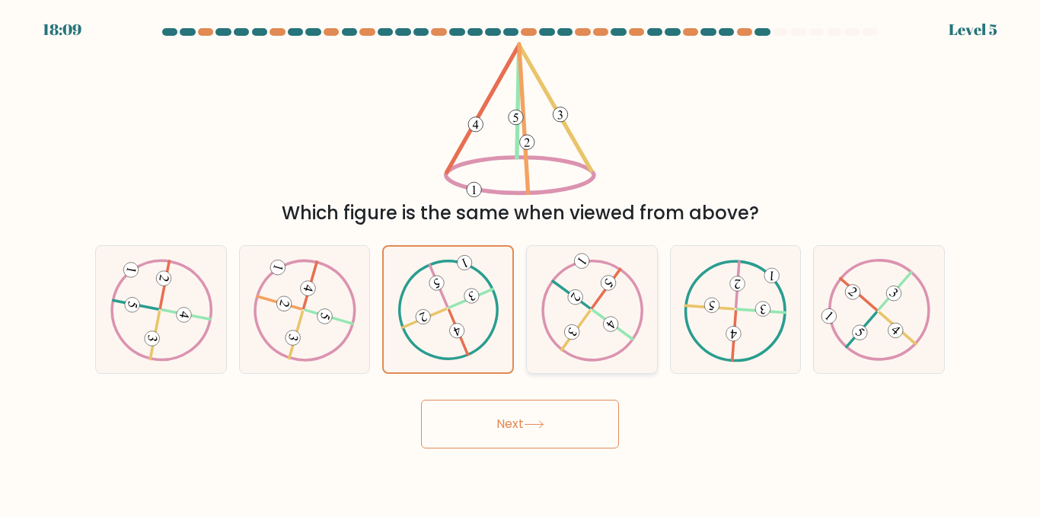
click at [598, 323] on icon at bounding box center [592, 310] width 103 height 102
click at [521, 263] on input "d." at bounding box center [520, 261] width 1 height 4
radio input "true"
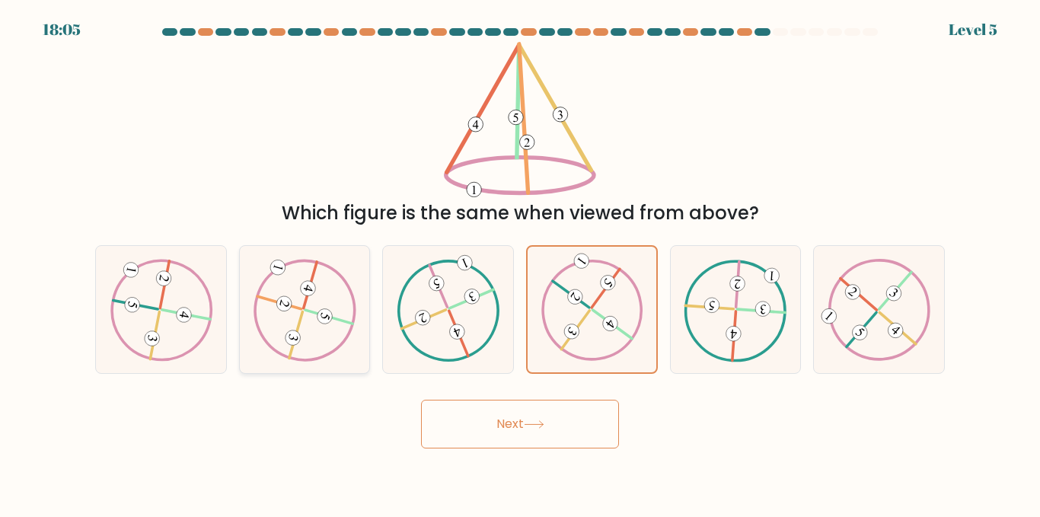
click at [328, 311] on 732 at bounding box center [325, 316] width 18 height 18
click at [520, 263] on input "b." at bounding box center [520, 261] width 1 height 4
radio input "true"
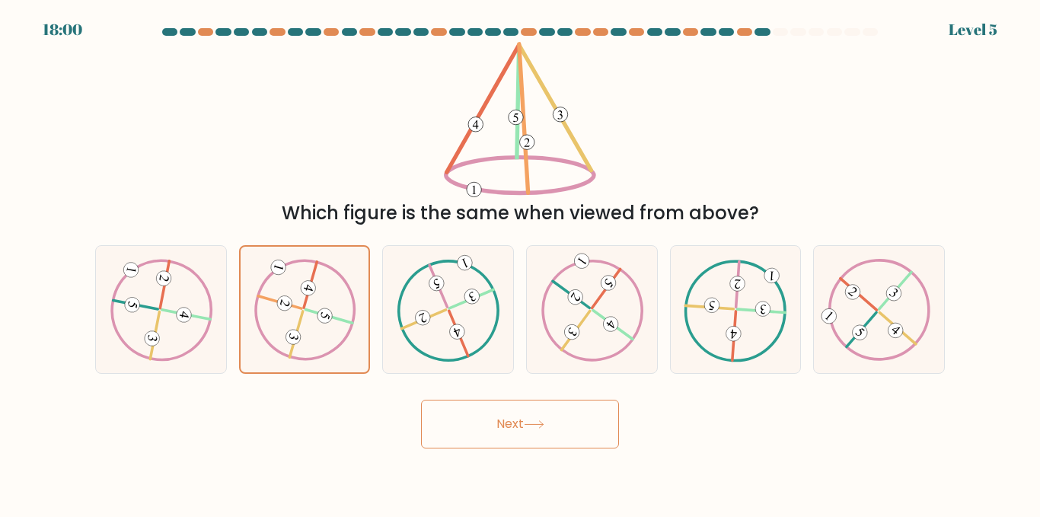
click at [525, 439] on button "Next" at bounding box center [520, 424] width 198 height 49
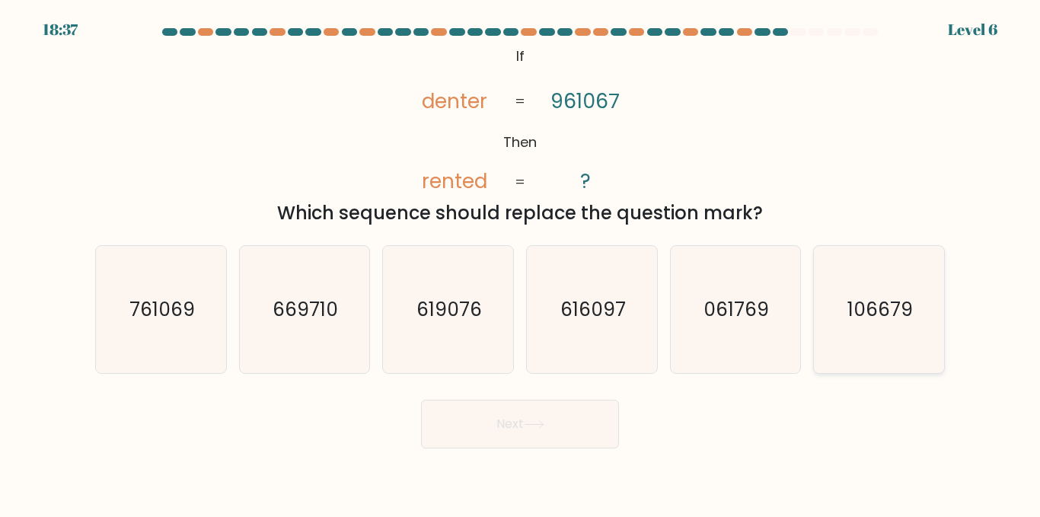
click at [898, 314] on text "106679" at bounding box center [879, 309] width 65 height 27
click at [521, 263] on input "f. 106679" at bounding box center [520, 261] width 1 height 4
radio input "true"
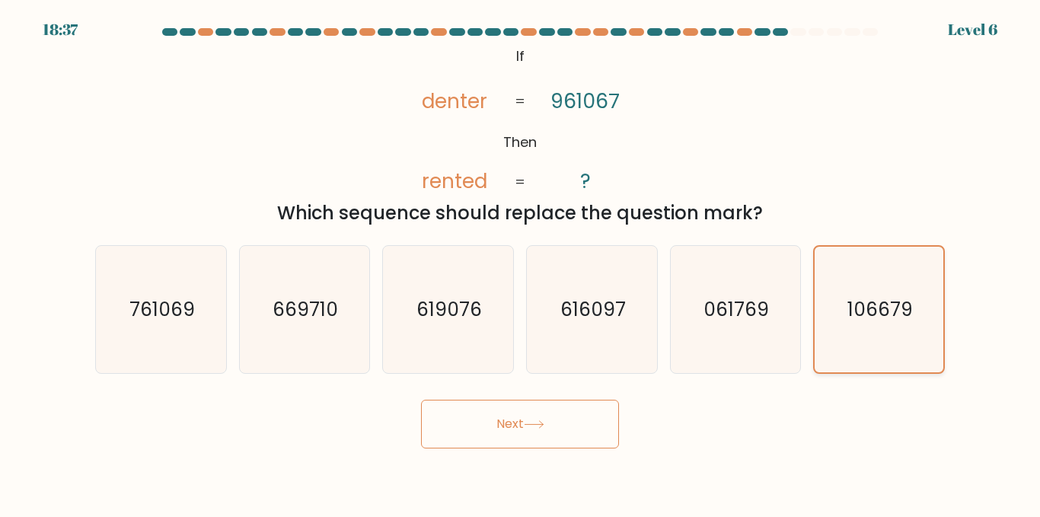
click at [421, 400] on button "Next" at bounding box center [520, 424] width 198 height 49
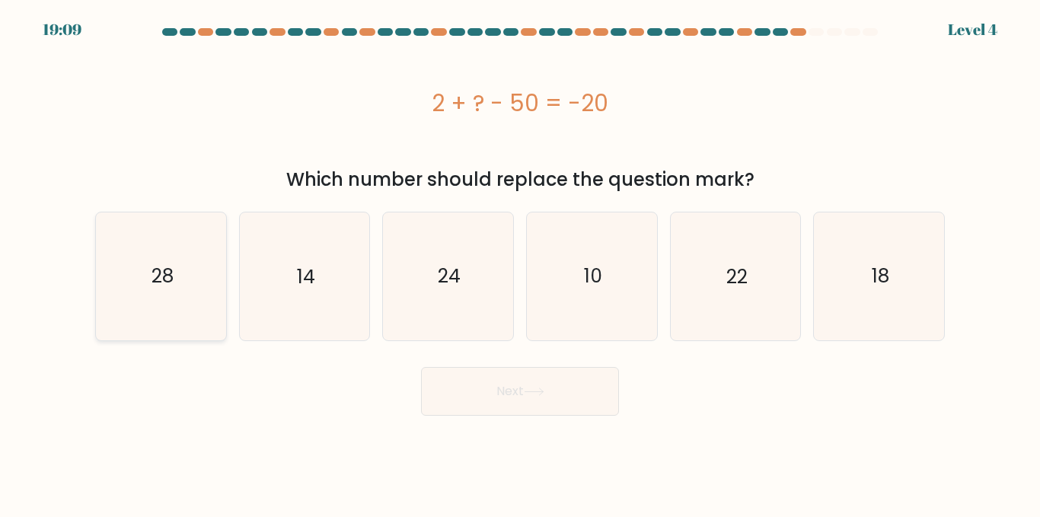
click at [193, 268] on icon "28" at bounding box center [160, 275] width 127 height 127
click at [520, 263] on input "a. 28" at bounding box center [520, 261] width 1 height 4
radio input "true"
click at [421, 367] on button "Next" at bounding box center [520, 391] width 198 height 49
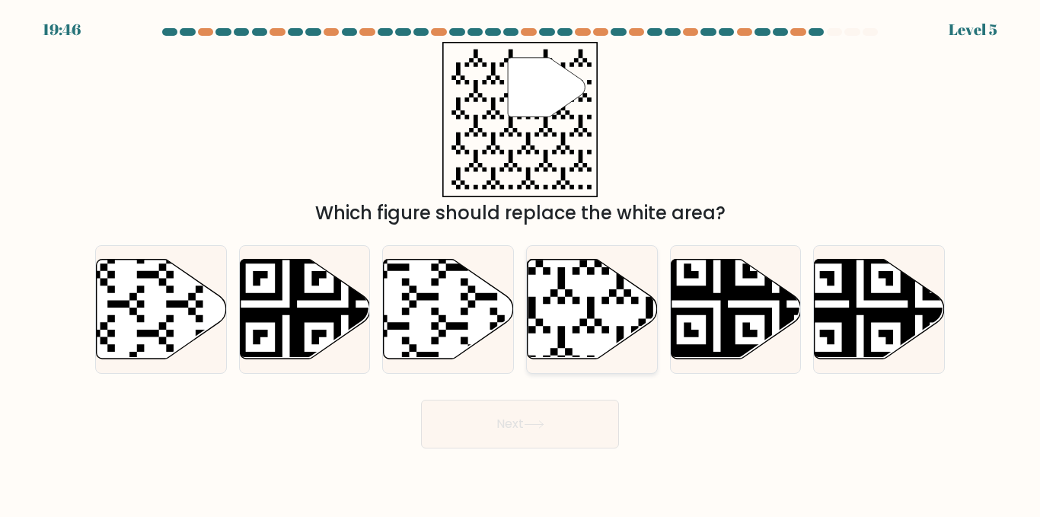
click at [535, 281] on icon at bounding box center [593, 310] width 130 height 100
click at [521, 263] on input "d." at bounding box center [520, 261] width 1 height 4
radio input "true"
click at [421, 400] on button "Next" at bounding box center [520, 424] width 198 height 49
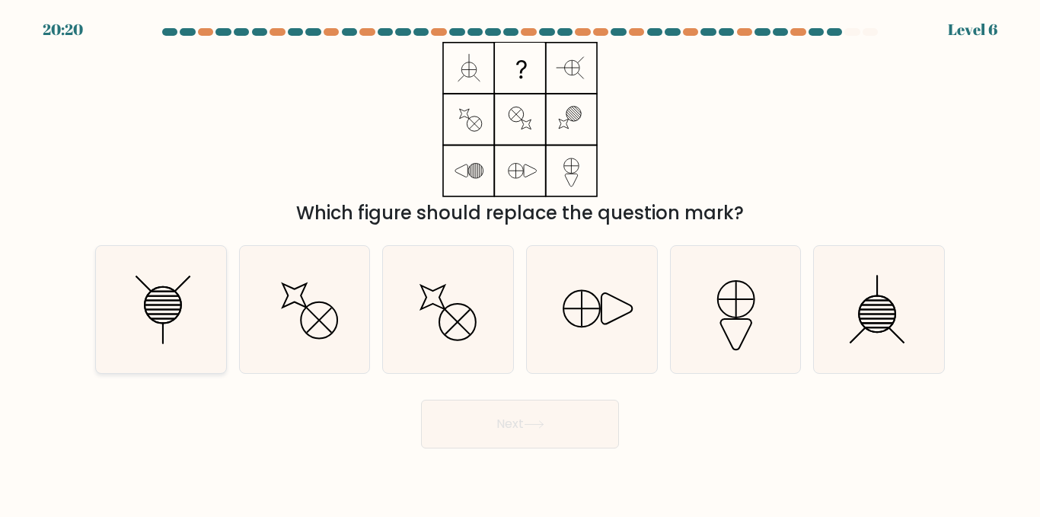
click at [198, 352] on icon at bounding box center [160, 309] width 127 height 127
click at [520, 263] on input "a." at bounding box center [520, 261] width 1 height 4
radio input "true"
click at [421, 400] on button "Next" at bounding box center [520, 424] width 198 height 49
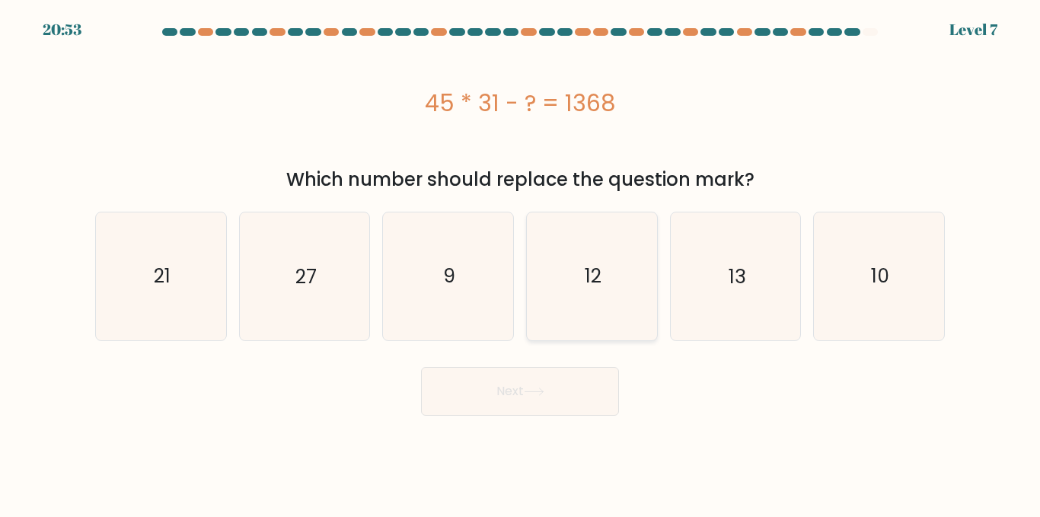
click at [600, 270] on text "12" at bounding box center [593, 276] width 17 height 27
click at [521, 263] on input "d. 12" at bounding box center [520, 261] width 1 height 4
radio input "true"
click at [421, 367] on button "Next" at bounding box center [520, 391] width 198 height 49
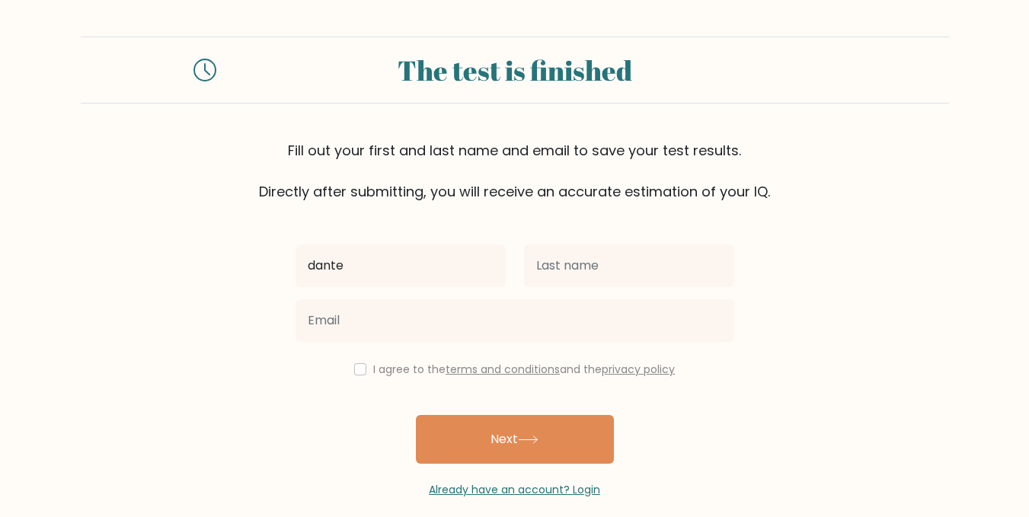
type input "dante"
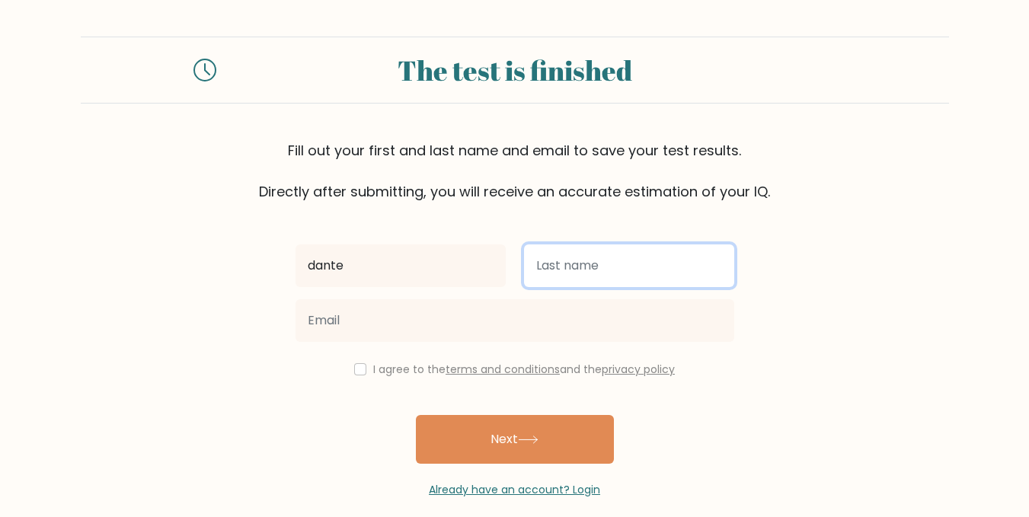
click at [585, 264] on input "text" at bounding box center [629, 265] width 210 height 43
type input "moris"
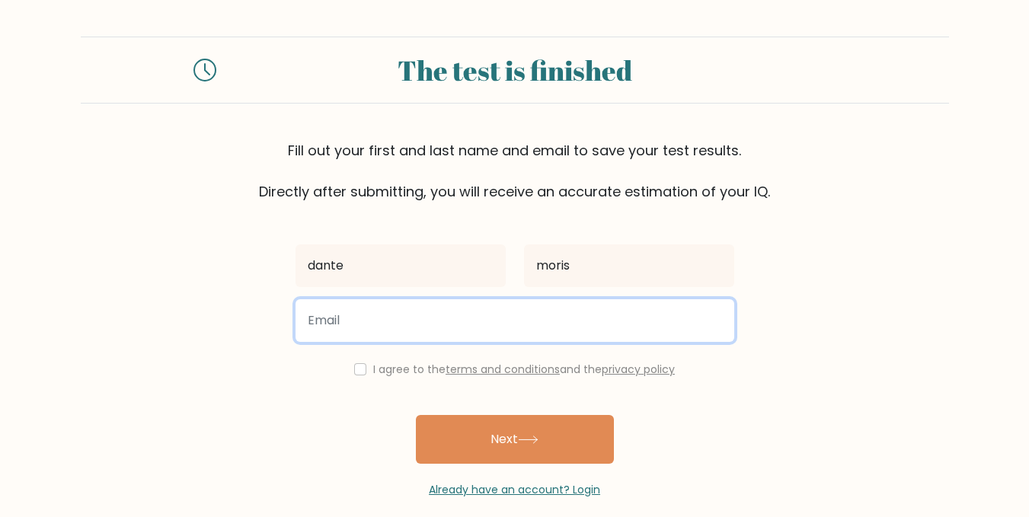
click at [554, 326] on input "email" at bounding box center [514, 320] width 439 height 43
type input "cyberprince351@gmail.com"
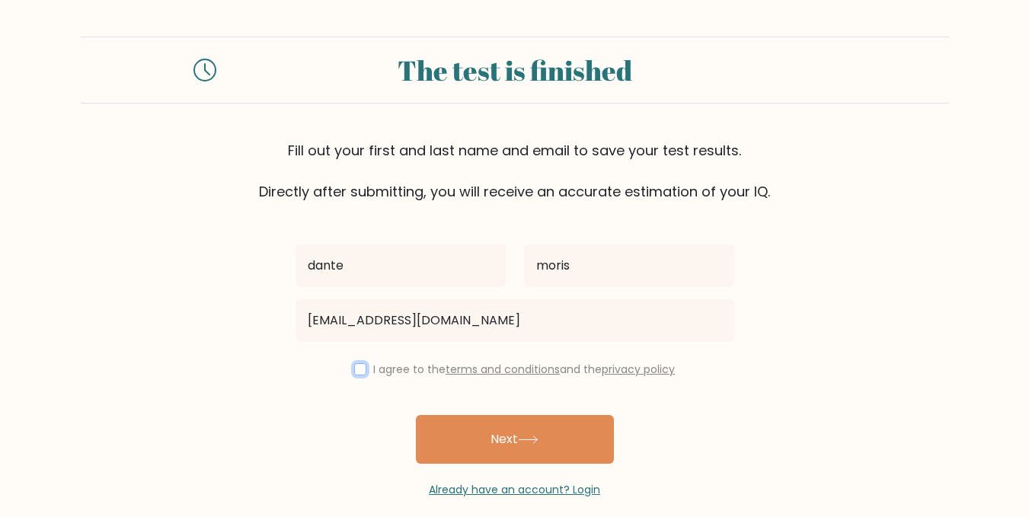
click at [359, 368] on input "checkbox" at bounding box center [360, 369] width 12 height 12
checkbox input "true"
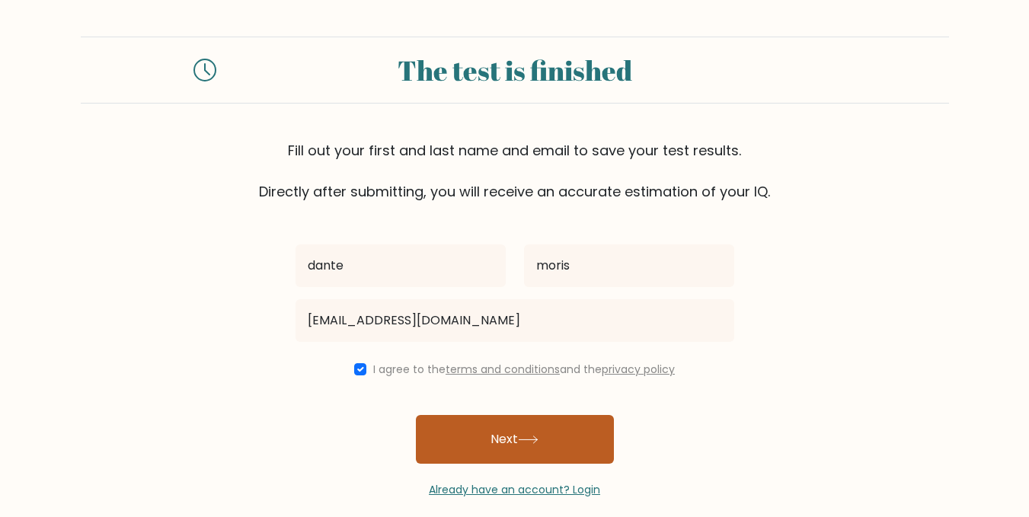
click at [490, 435] on button "Next" at bounding box center [515, 439] width 198 height 49
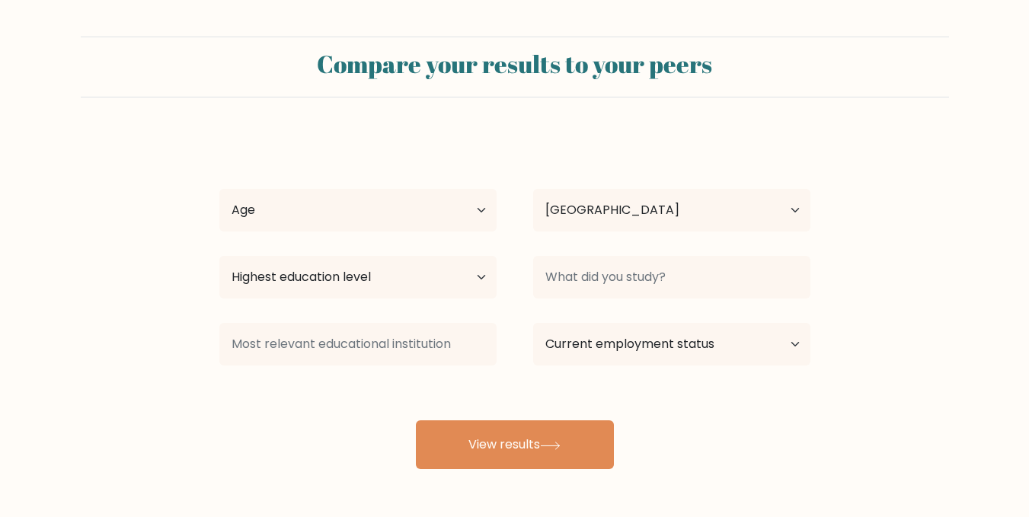
select select "BZ"
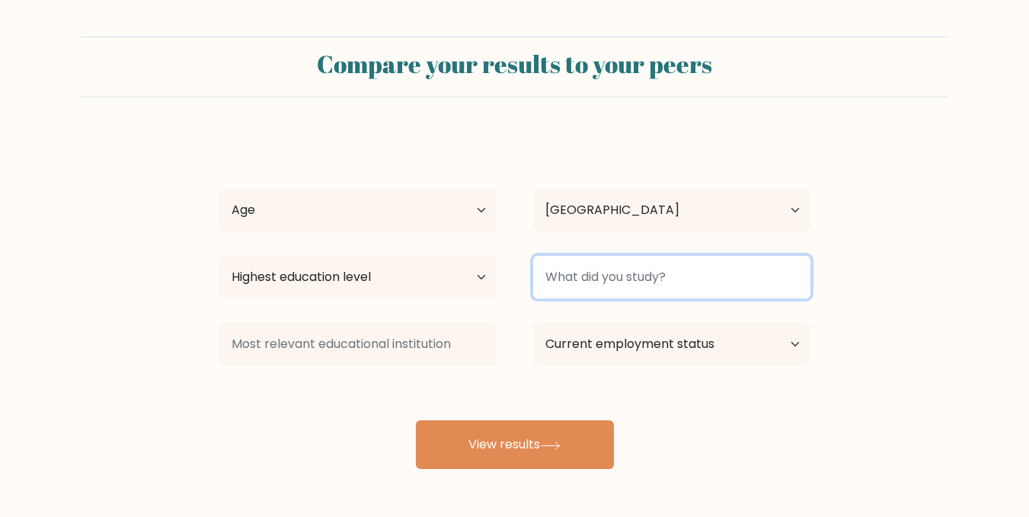
click at [642, 278] on input at bounding box center [671, 277] width 277 height 43
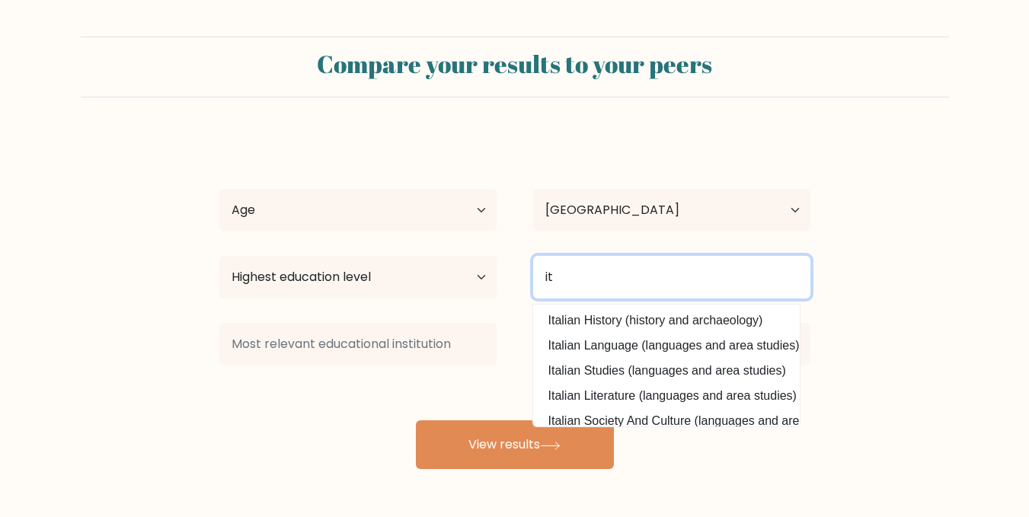
type input "i"
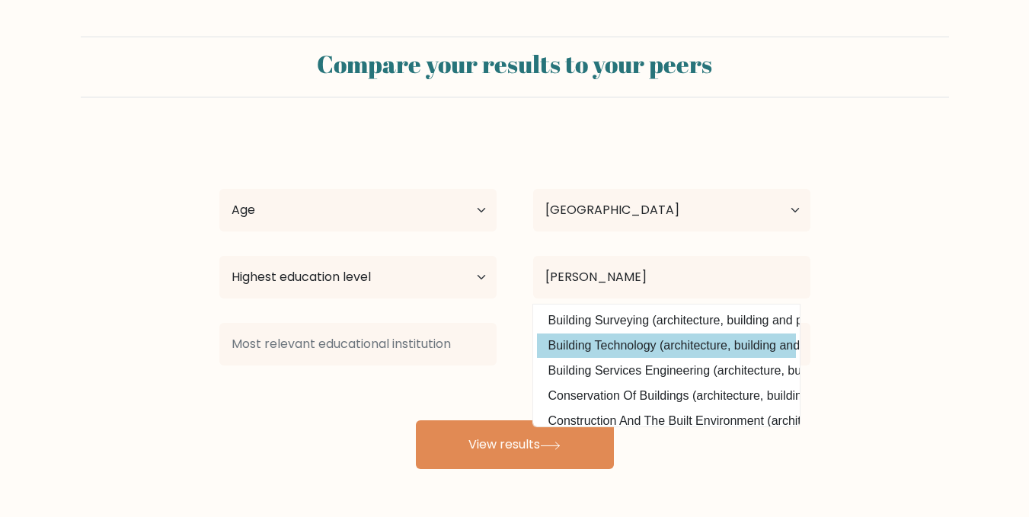
click at [695, 349] on div "dante moris Age Under 18 years old 18-24 years old 25-34 years old 35-44 years …" at bounding box center [514, 301] width 609 height 335
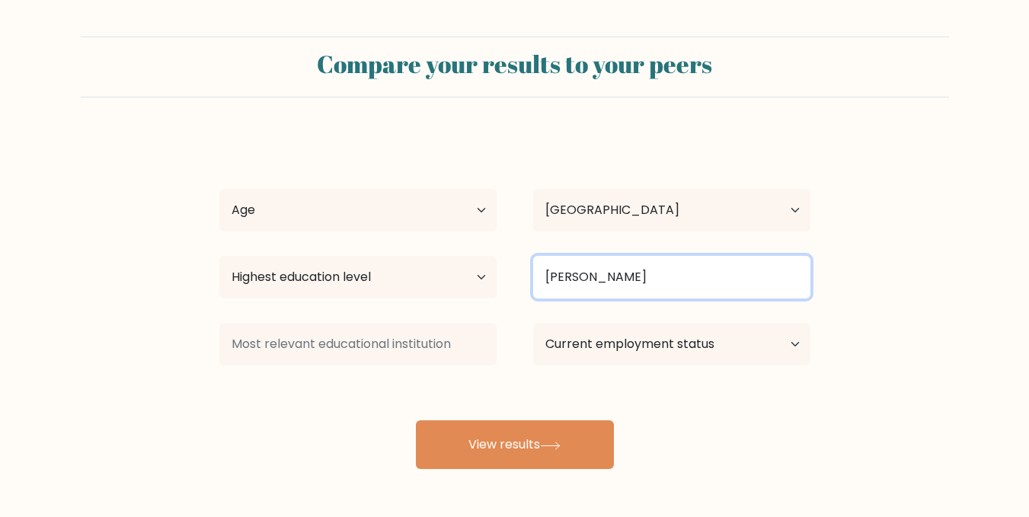
click at [676, 291] on input "bui" at bounding box center [671, 277] width 277 height 43
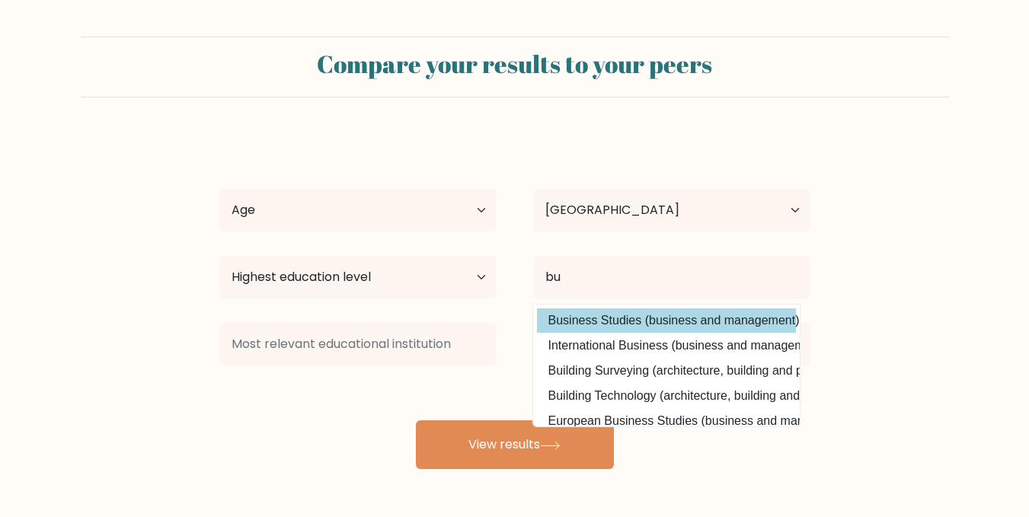
click at [691, 325] on div "dante moris Age Under 18 years old 18-24 years old 25-34 years old 35-44 years …" at bounding box center [514, 301] width 609 height 335
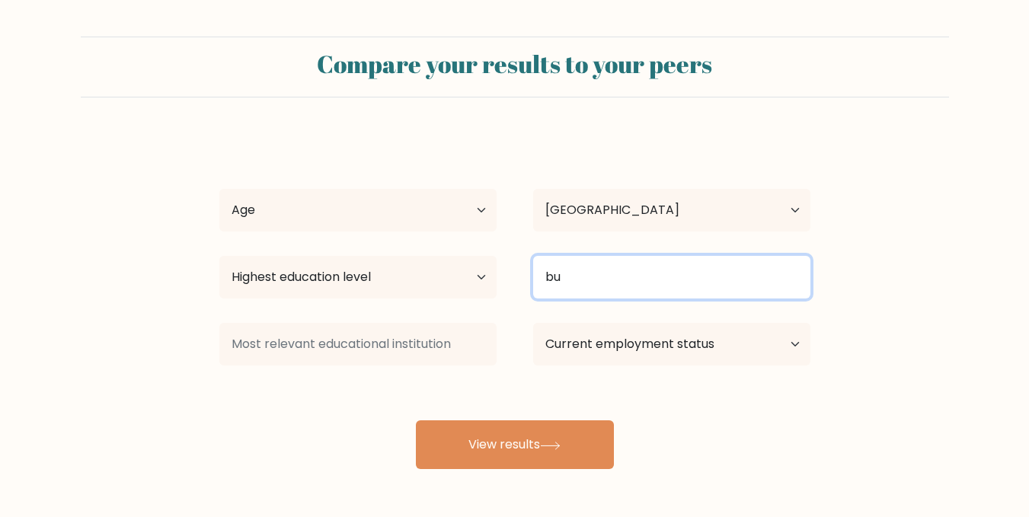
click at [651, 280] on input "bu" at bounding box center [671, 277] width 277 height 43
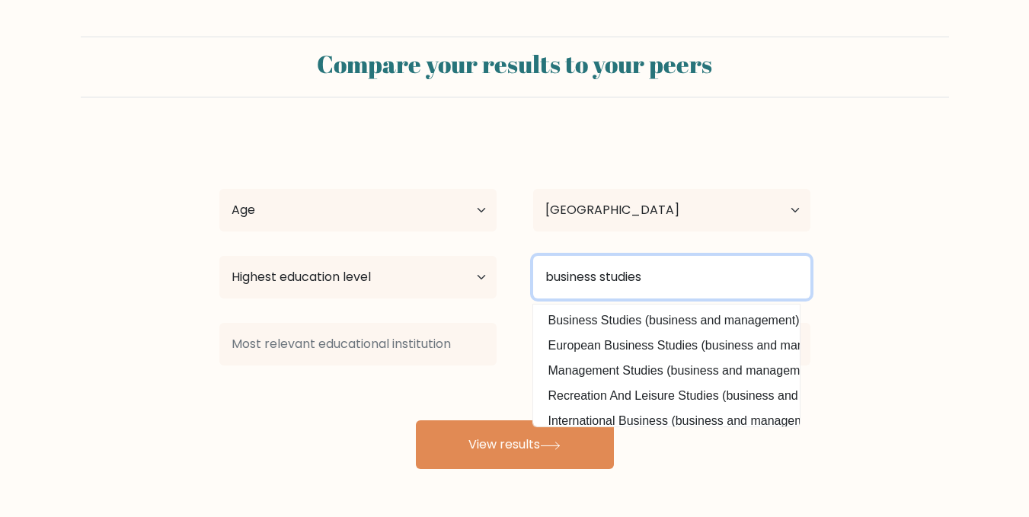
type input "business studies"
click at [416, 420] on button "View results" at bounding box center [515, 444] width 198 height 49
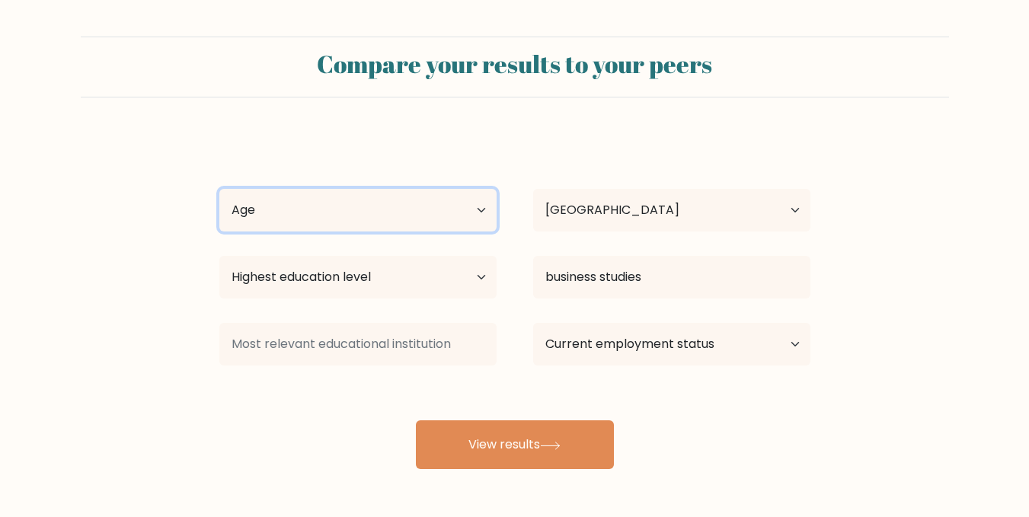
click at [391, 199] on select "Age Under 18 years old 18-24 years old 25-34 years old 35-44 years old 45-54 ye…" at bounding box center [357, 210] width 277 height 43
select select "min_18"
click at [219, 189] on select "Age Under 18 years old 18-24 years old 25-34 years old 35-44 years old 45-54 ye…" at bounding box center [357, 210] width 277 height 43
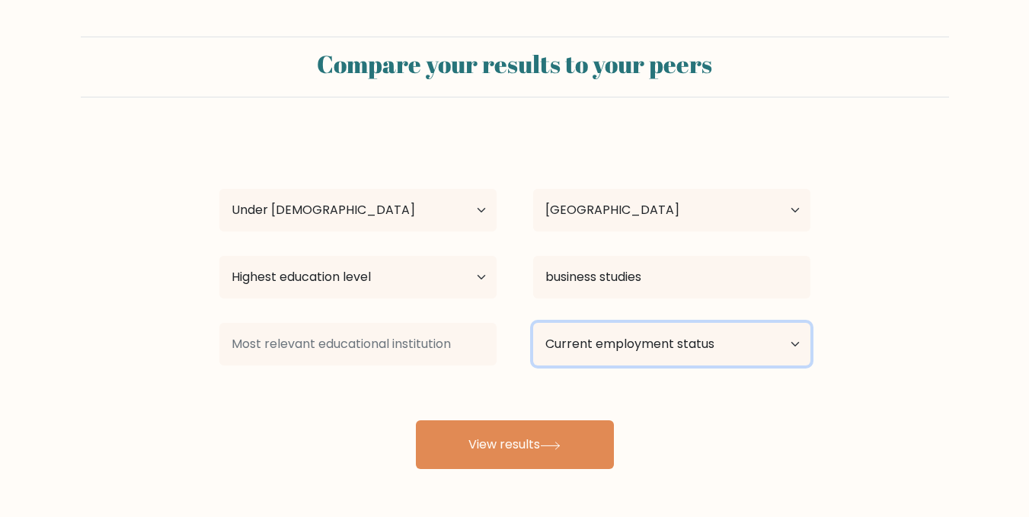
click at [701, 341] on select "Current employment status Employed Student Retired Other / prefer not to answer" at bounding box center [671, 344] width 277 height 43
select select "student"
click at [533, 323] on select "Current employment status Employed Student Retired Other / prefer not to answer" at bounding box center [671, 344] width 277 height 43
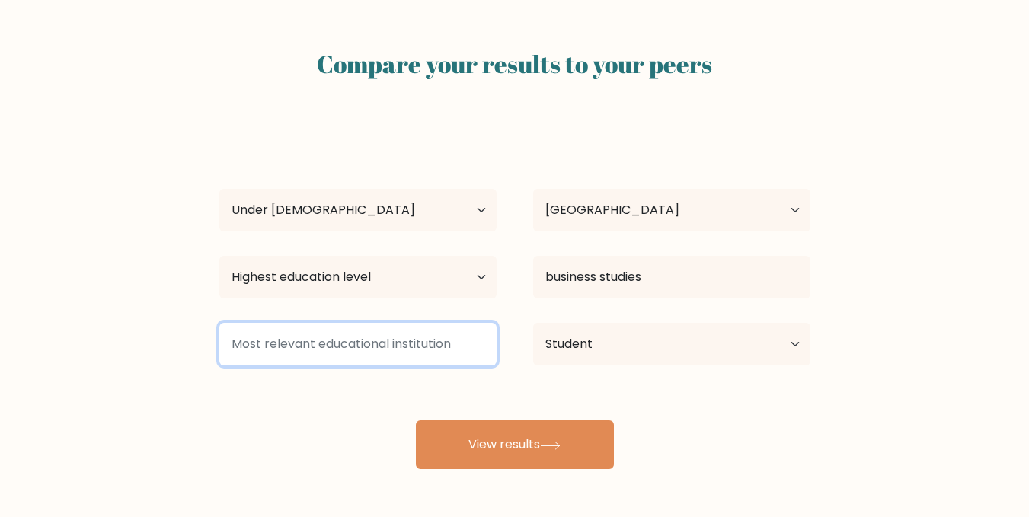
click at [428, 354] on input at bounding box center [357, 344] width 277 height 43
type input "h"
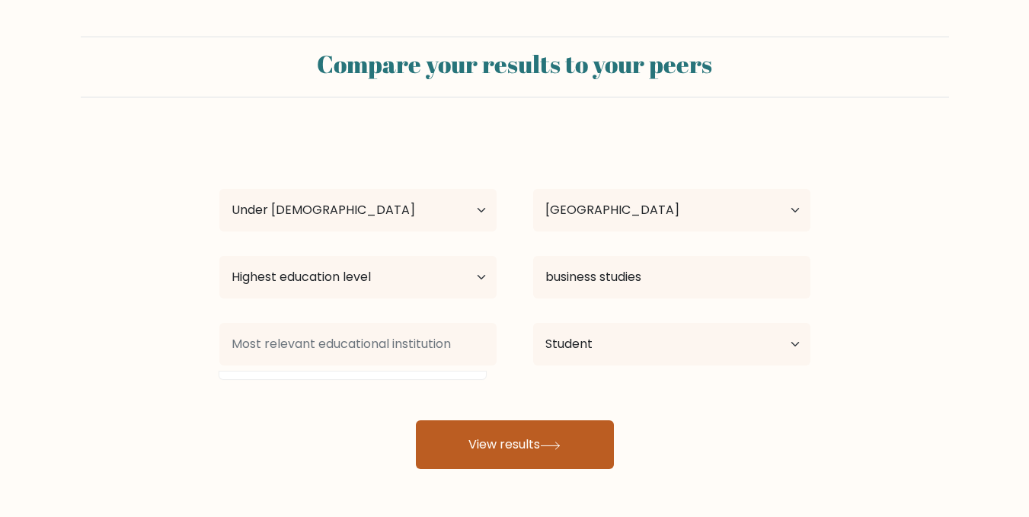
click at [455, 454] on button "View results" at bounding box center [515, 444] width 198 height 49
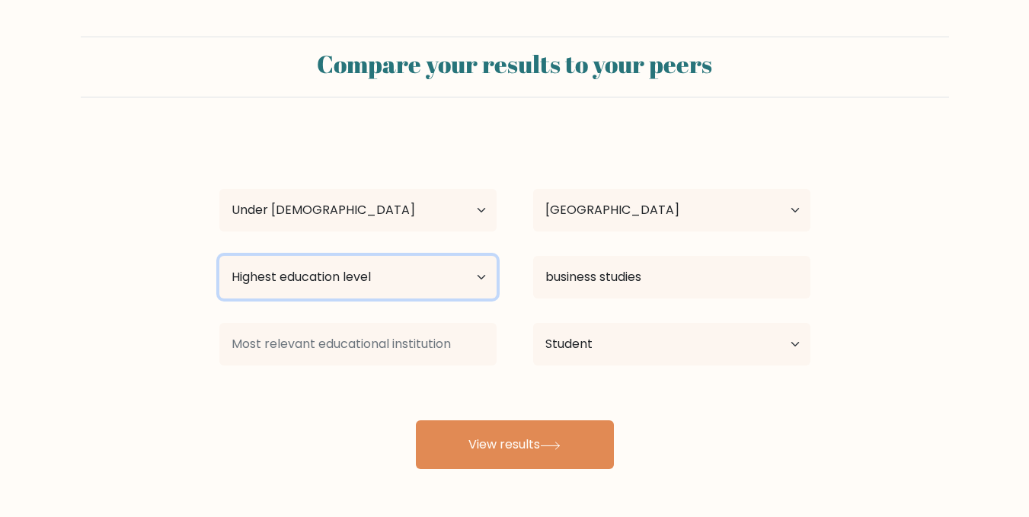
click at [392, 291] on select "Highest education level No schooling Primary Lower Secondary Upper Secondary Oc…" at bounding box center [357, 277] width 277 height 43
select select "upper_secondary"
click at [219, 256] on select "Highest education level No schooling Primary Lower Secondary Upper Secondary Oc…" at bounding box center [357, 277] width 277 height 43
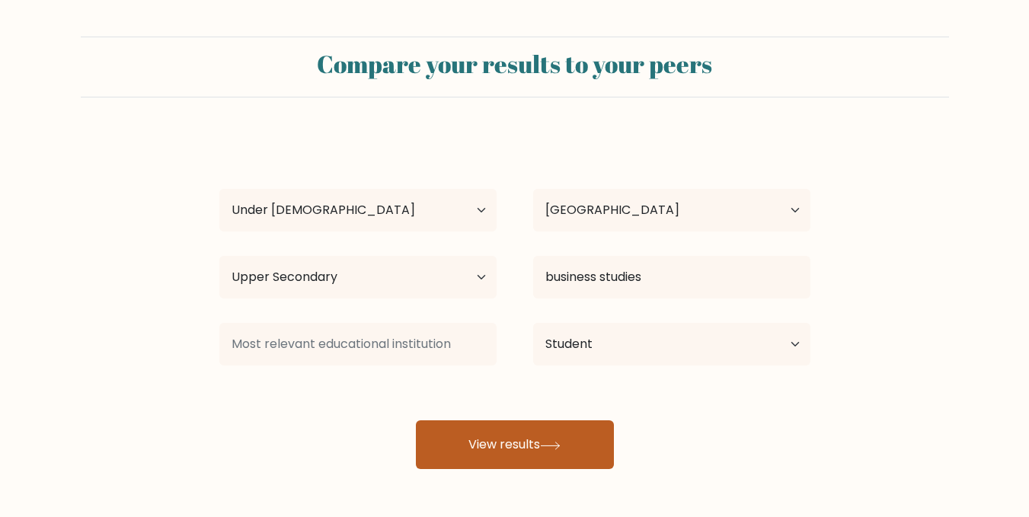
click at [448, 451] on button "View results" at bounding box center [515, 444] width 198 height 49
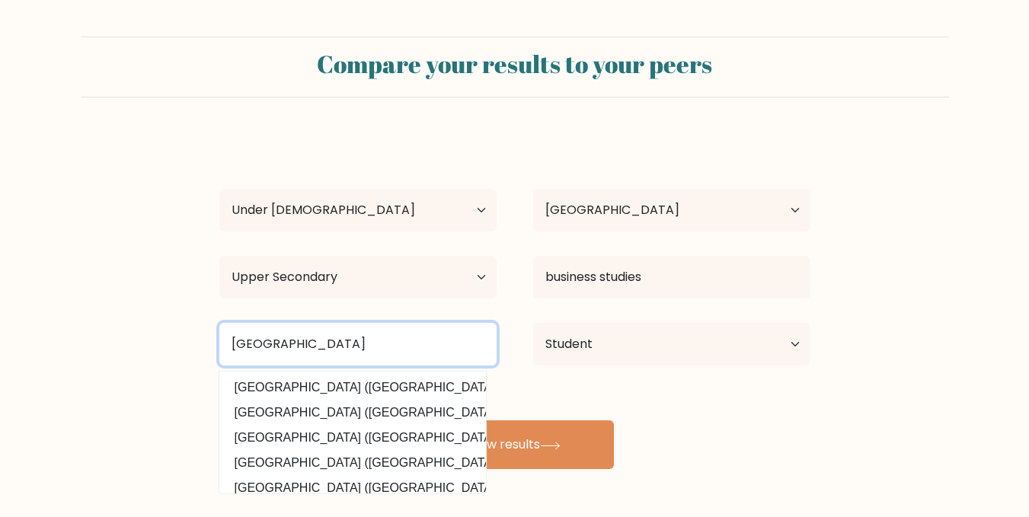
click at [271, 343] on input "Weslwy College" at bounding box center [357, 344] width 277 height 43
click at [372, 345] on input "Wesley College" at bounding box center [357, 344] width 277 height 43
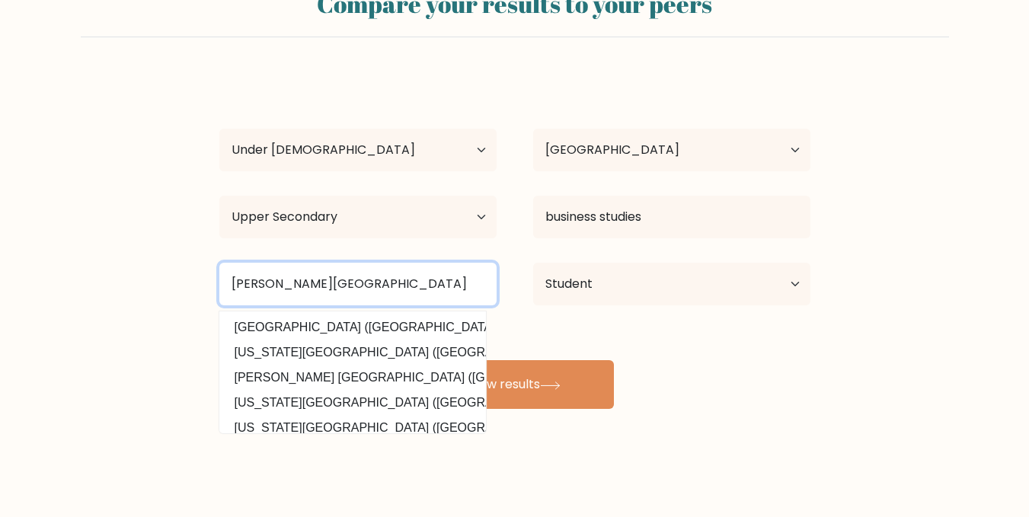
type input "Wesley College"
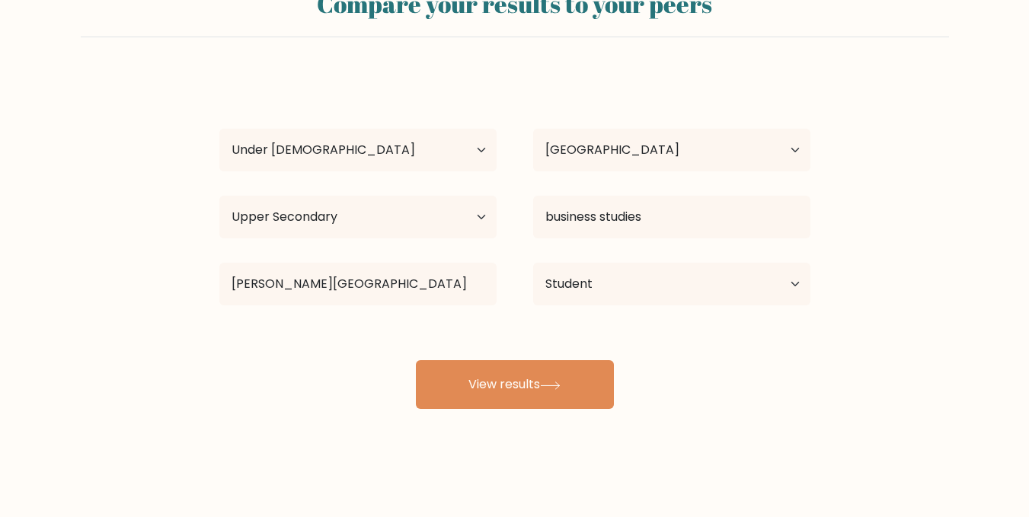
click at [447, 317] on div "dante moris Age Under 18 years old 18-24 years old 25-34 years old 35-44 years …" at bounding box center [514, 241] width 609 height 335
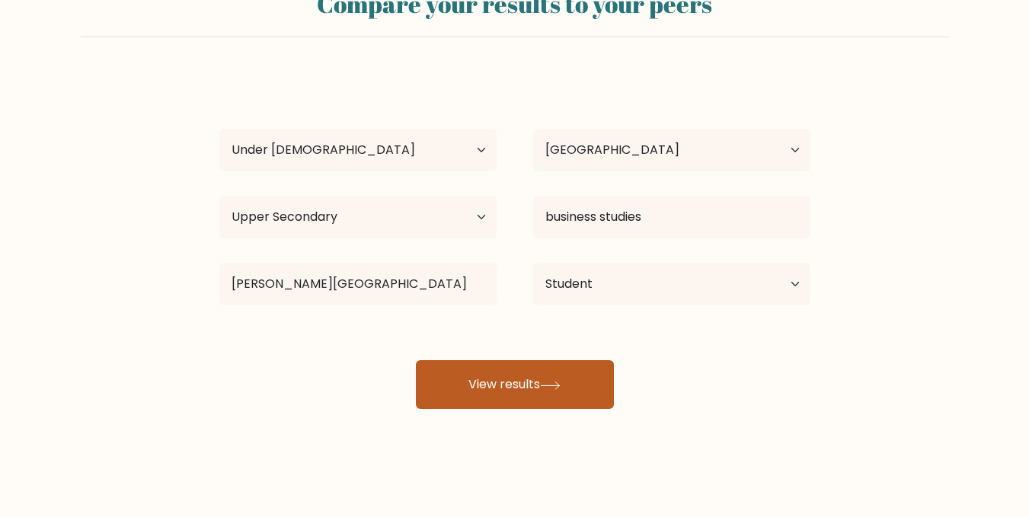
click at [474, 390] on button "View results" at bounding box center [515, 384] width 198 height 49
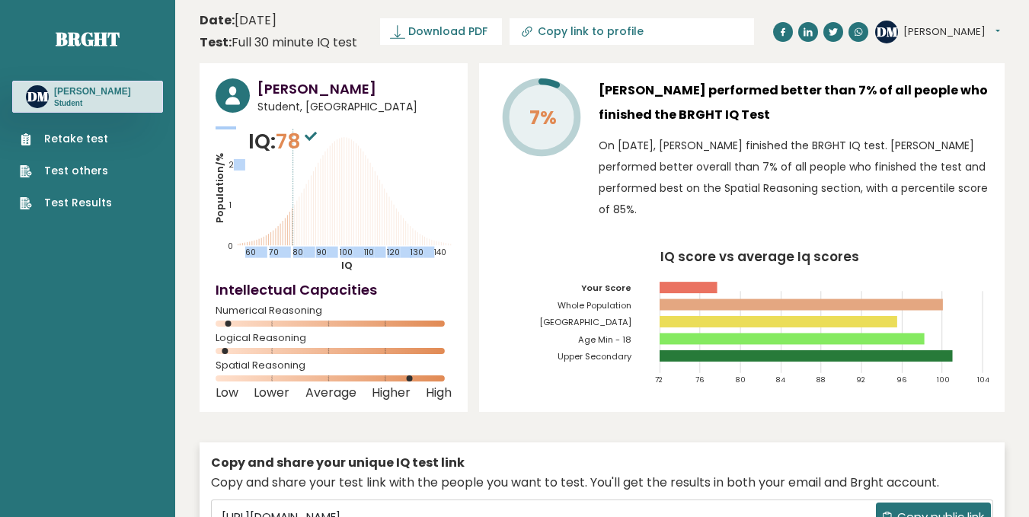
click at [230, 162] on icon "Population/% IQ 0 1 2 60 70 80 90 100 110 120 130 140" at bounding box center [333, 198] width 236 height 145
click at [230, 162] on tspan "2" at bounding box center [230, 164] width 5 height 11
